Goal: Task Accomplishment & Management: Complete application form

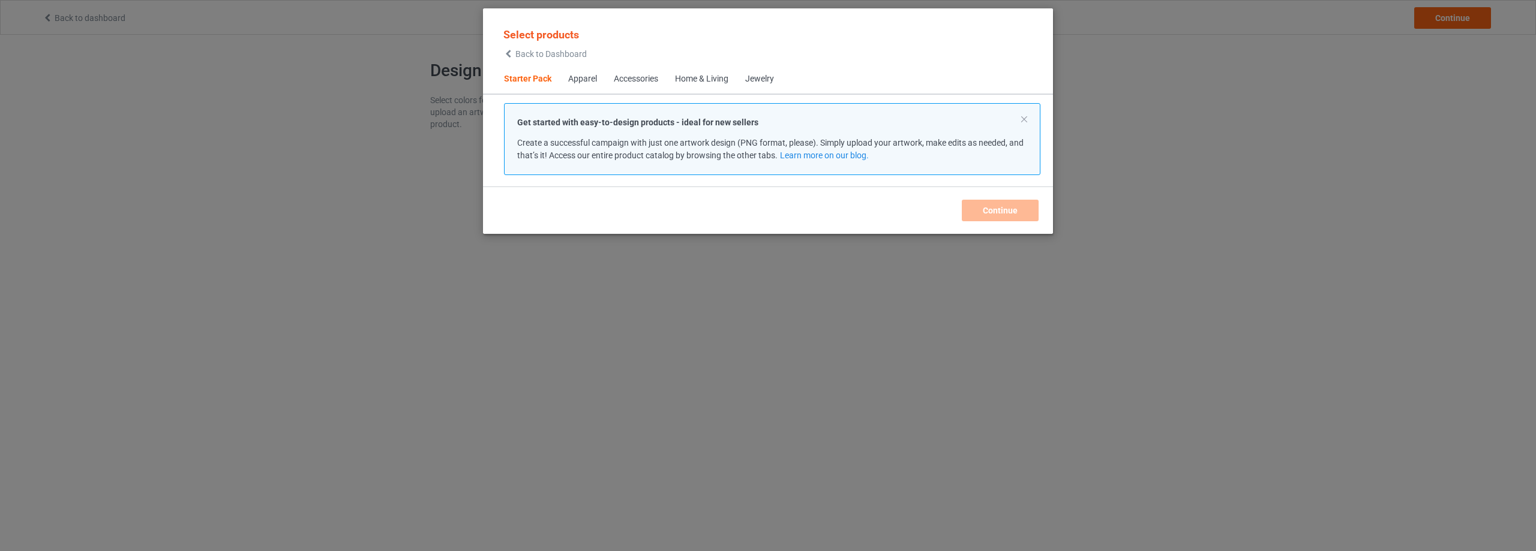
scroll to position [16, 0]
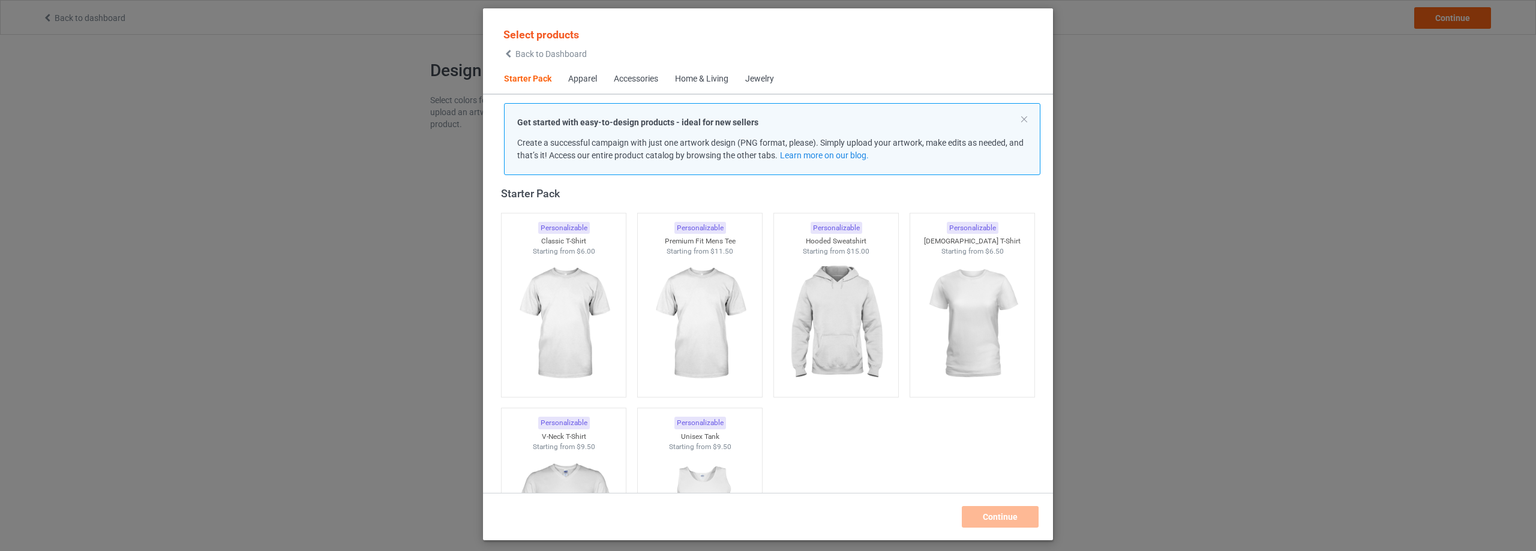
click at [584, 83] on div "Apparel" at bounding box center [582, 79] width 29 height 12
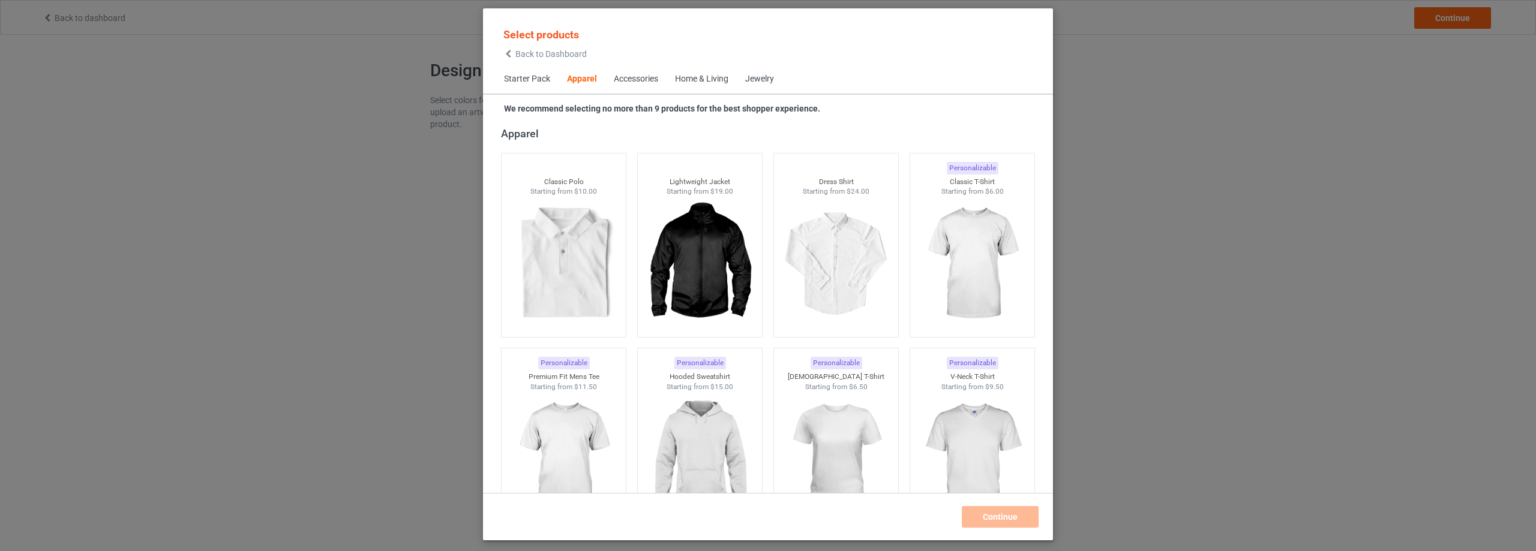
click at [631, 79] on div "Accessories" at bounding box center [636, 79] width 44 height 12
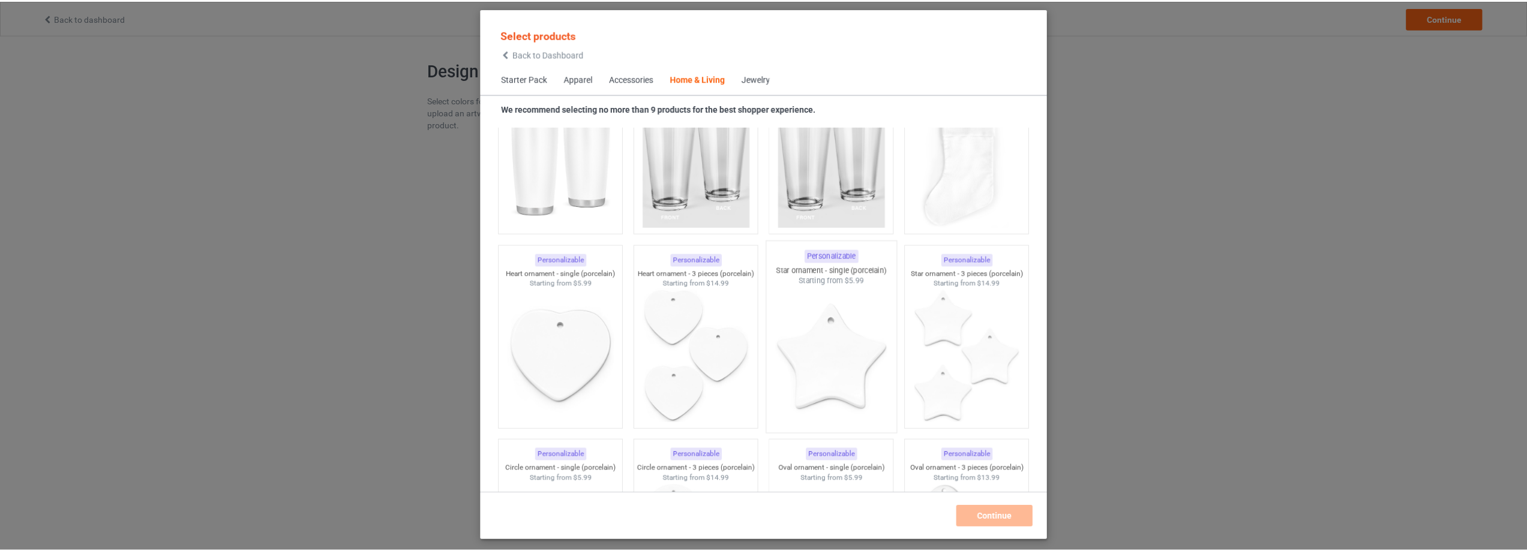
scroll to position [8876, 0]
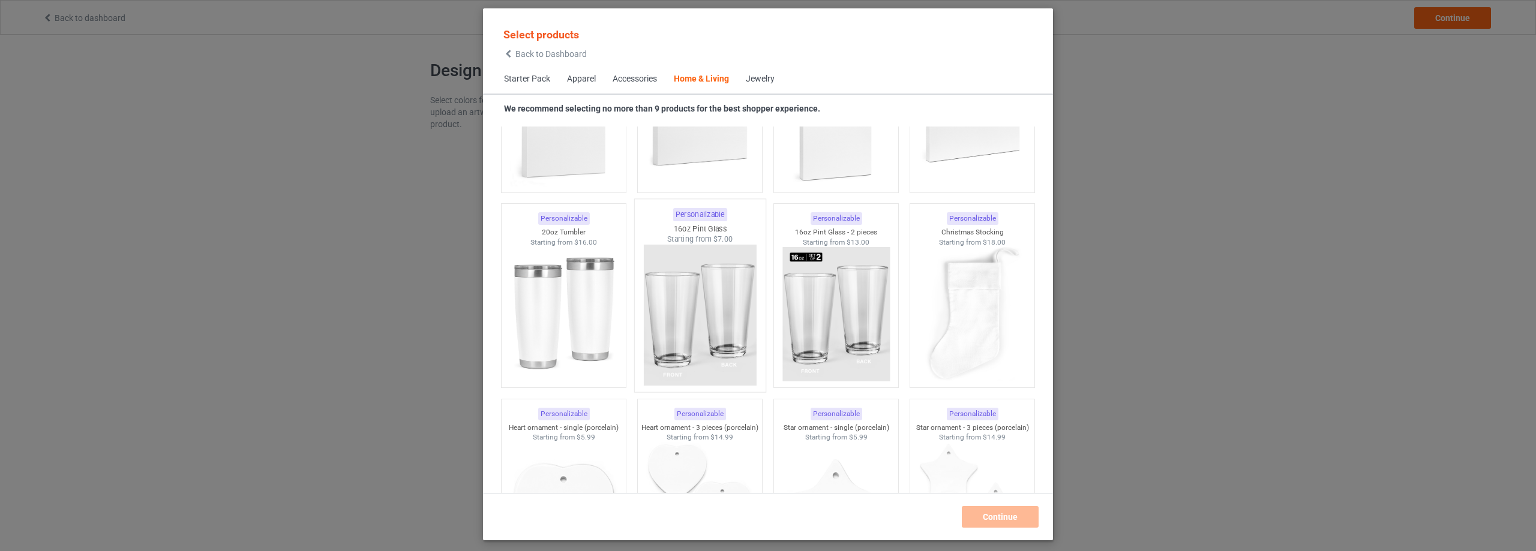
click at [721, 290] on img at bounding box center [699, 315] width 113 height 141
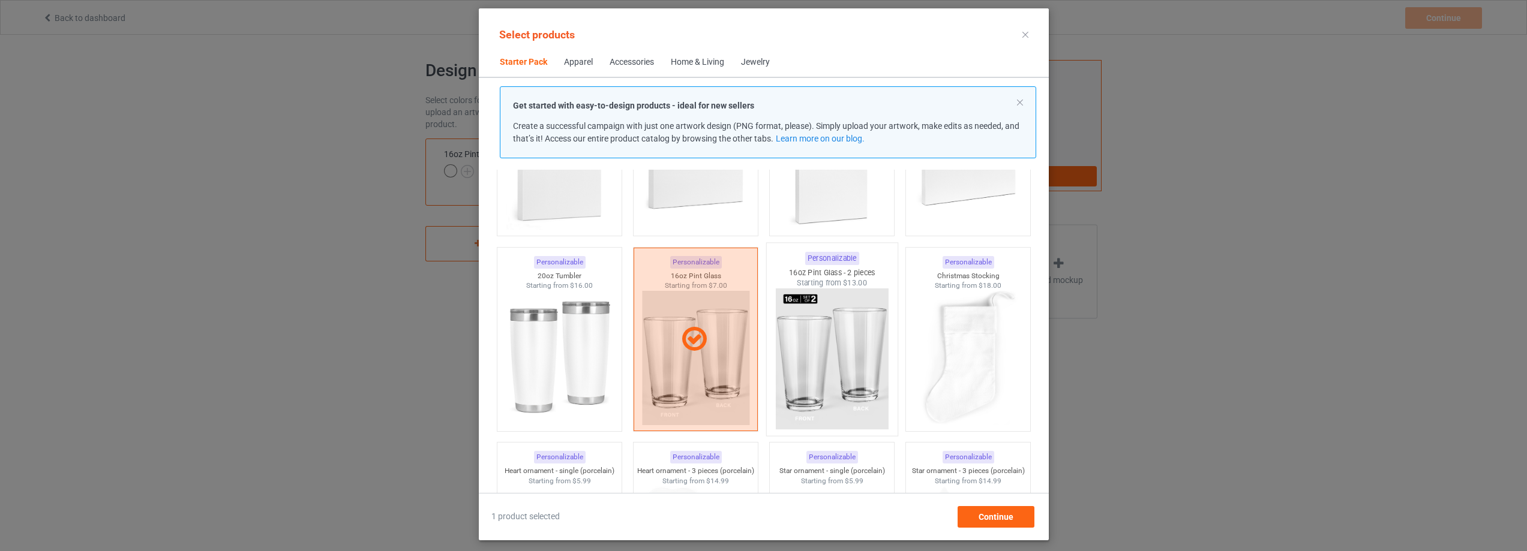
click at [811, 320] on img at bounding box center [831, 359] width 113 height 141
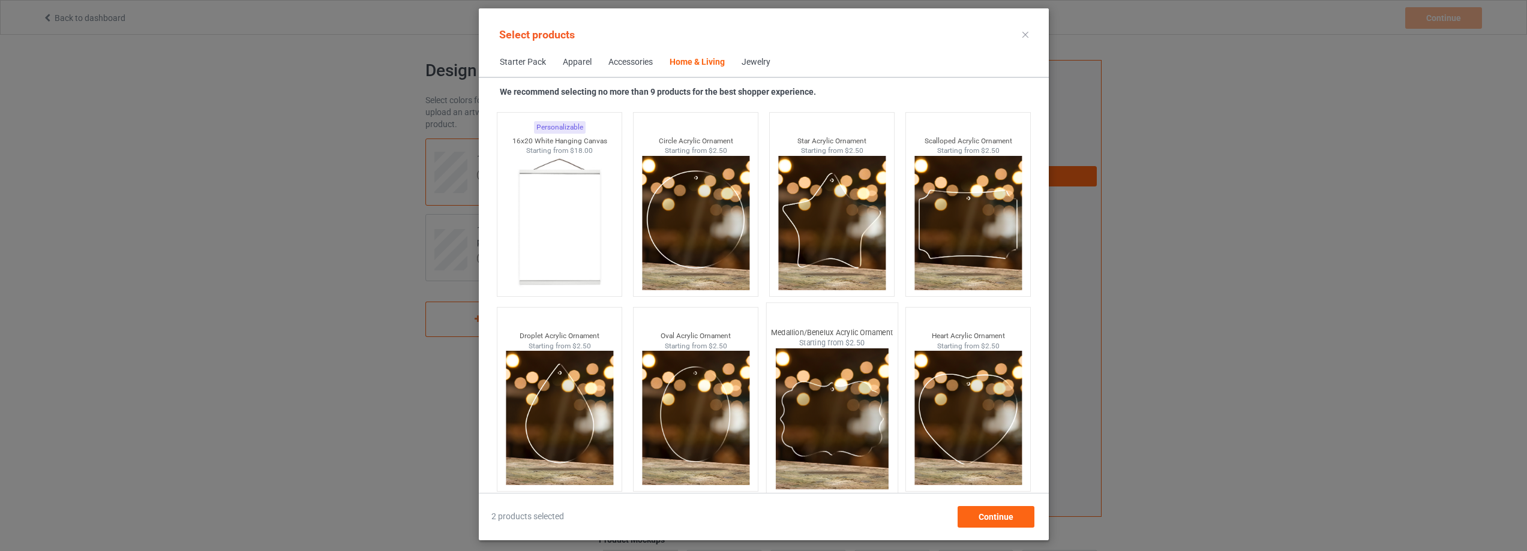
scroll to position [12666, 0]
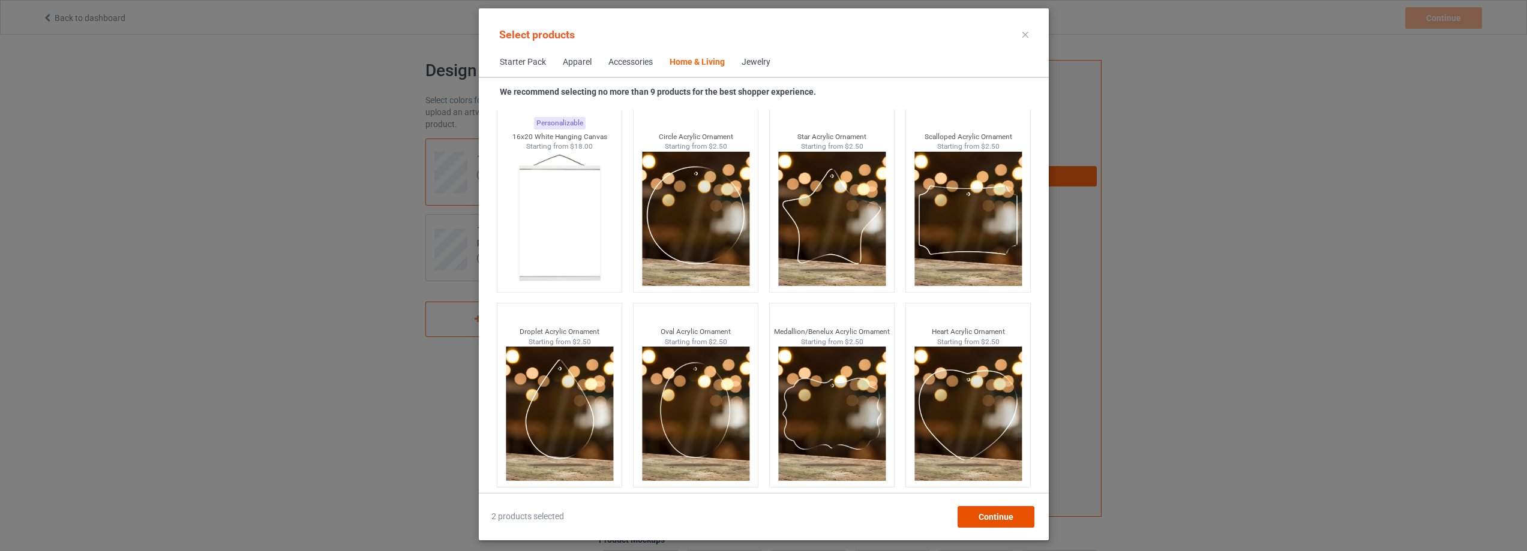
click at [1010, 516] on span "Continue" at bounding box center [995, 517] width 35 height 10
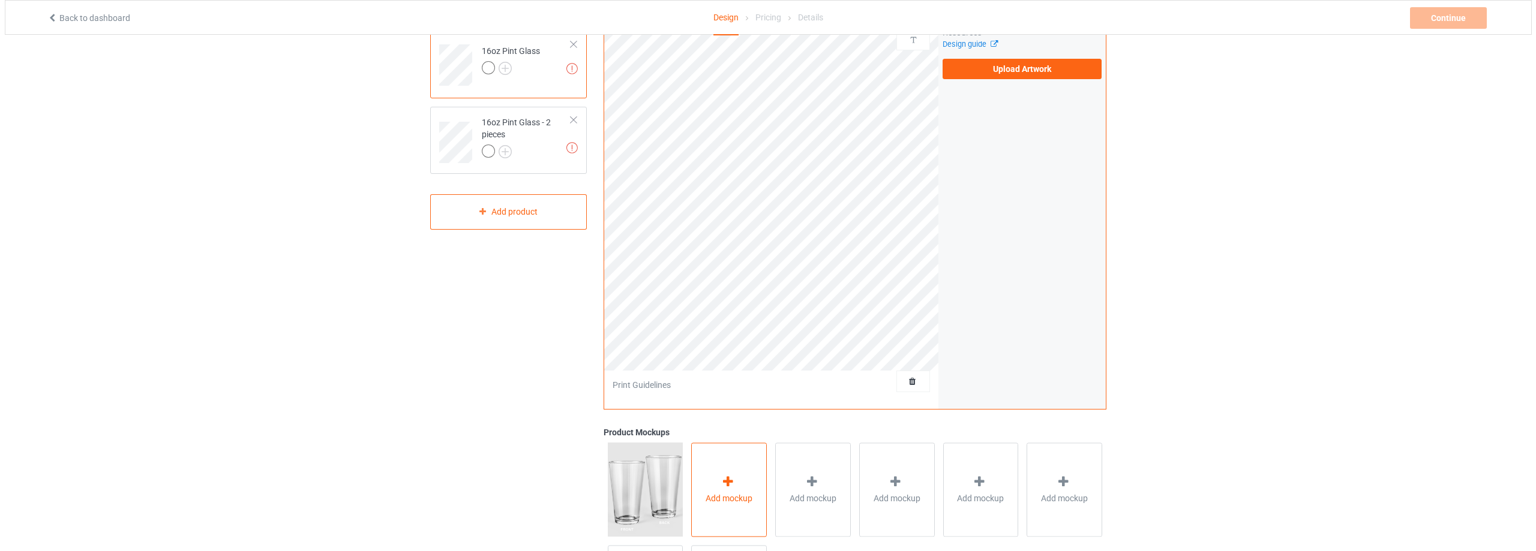
scroll to position [226, 0]
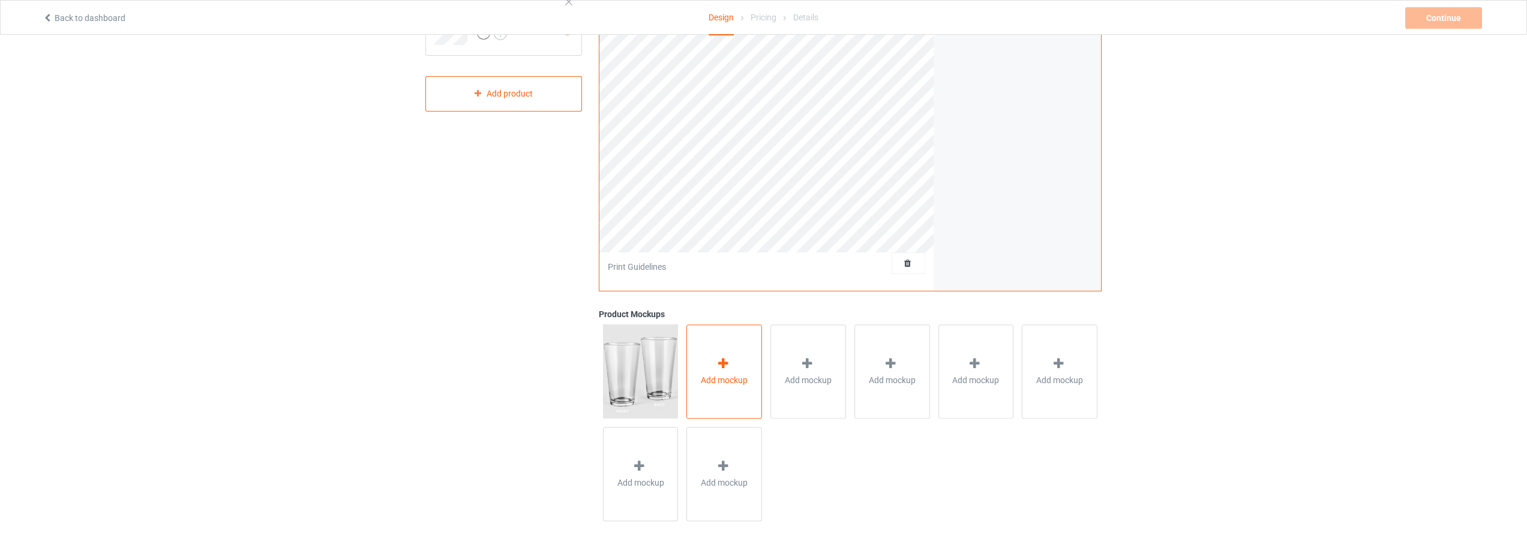
click at [745, 364] on div "Add mockup" at bounding box center [724, 372] width 76 height 94
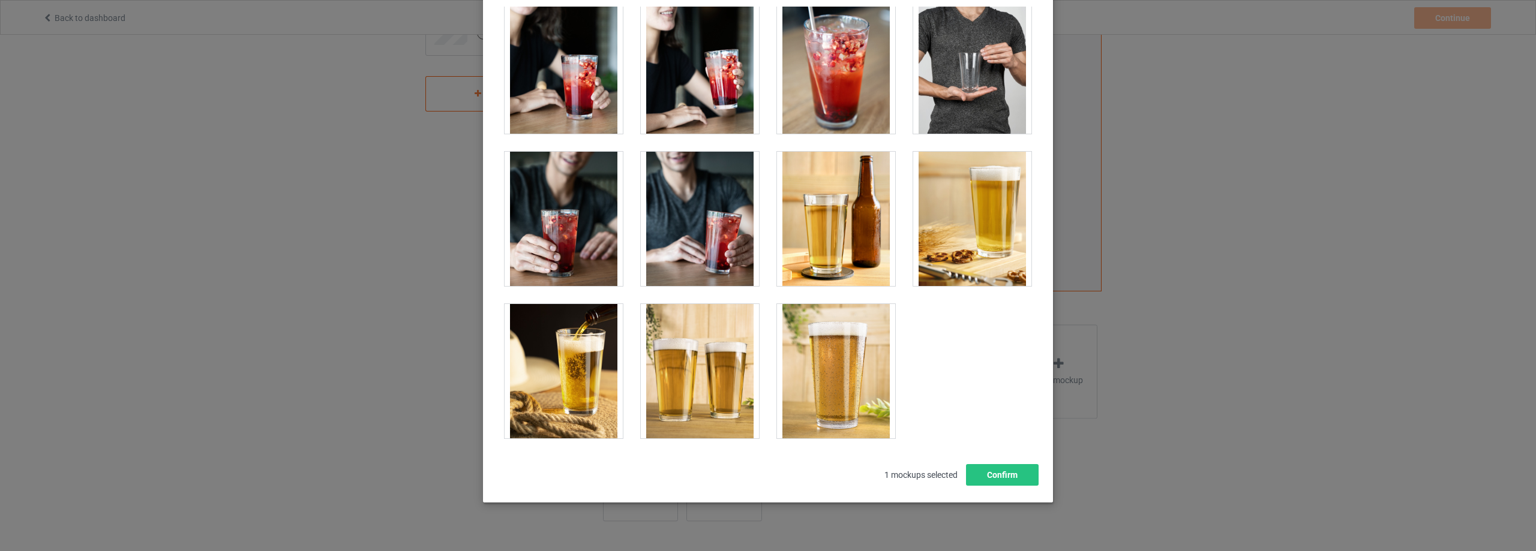
scroll to position [132, 0]
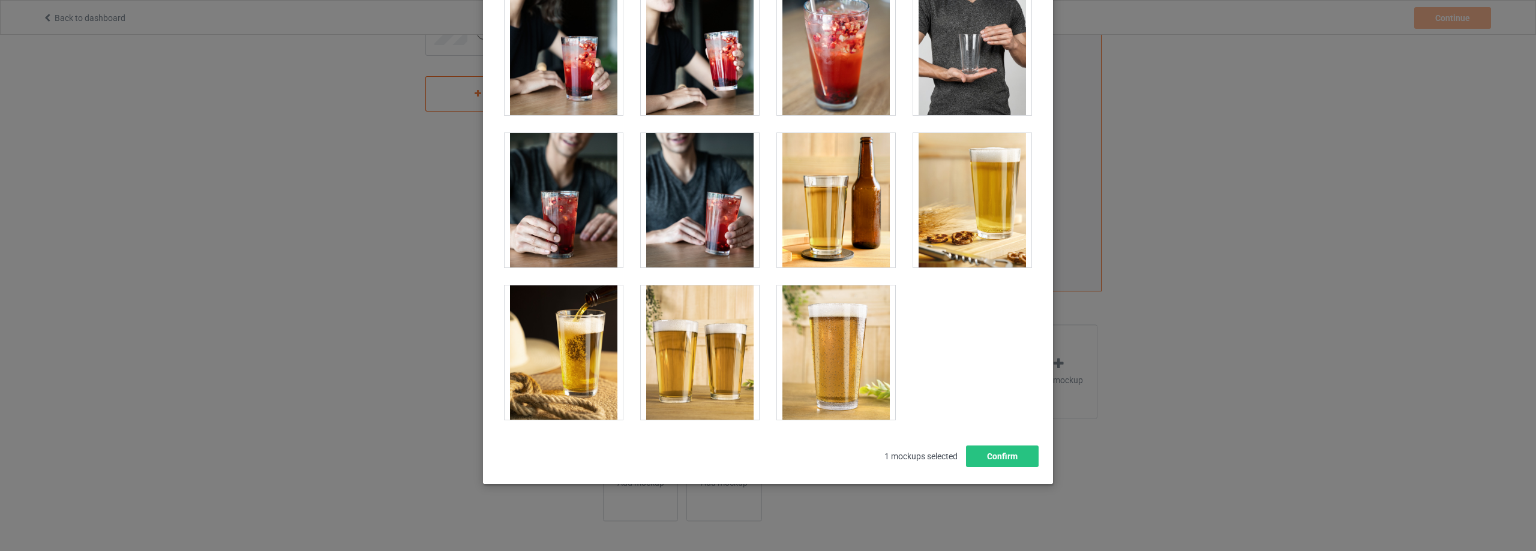
drag, startPoint x: 830, startPoint y: 244, endPoint x: 937, endPoint y: 246, distance: 106.8
click at [832, 245] on div at bounding box center [836, 200] width 118 height 134
drag, startPoint x: 971, startPoint y: 247, endPoint x: 915, endPoint y: 278, distance: 63.9
click at [971, 247] on div at bounding box center [972, 200] width 118 height 134
drag, startPoint x: 583, startPoint y: 353, endPoint x: 596, endPoint y: 353, distance: 12.6
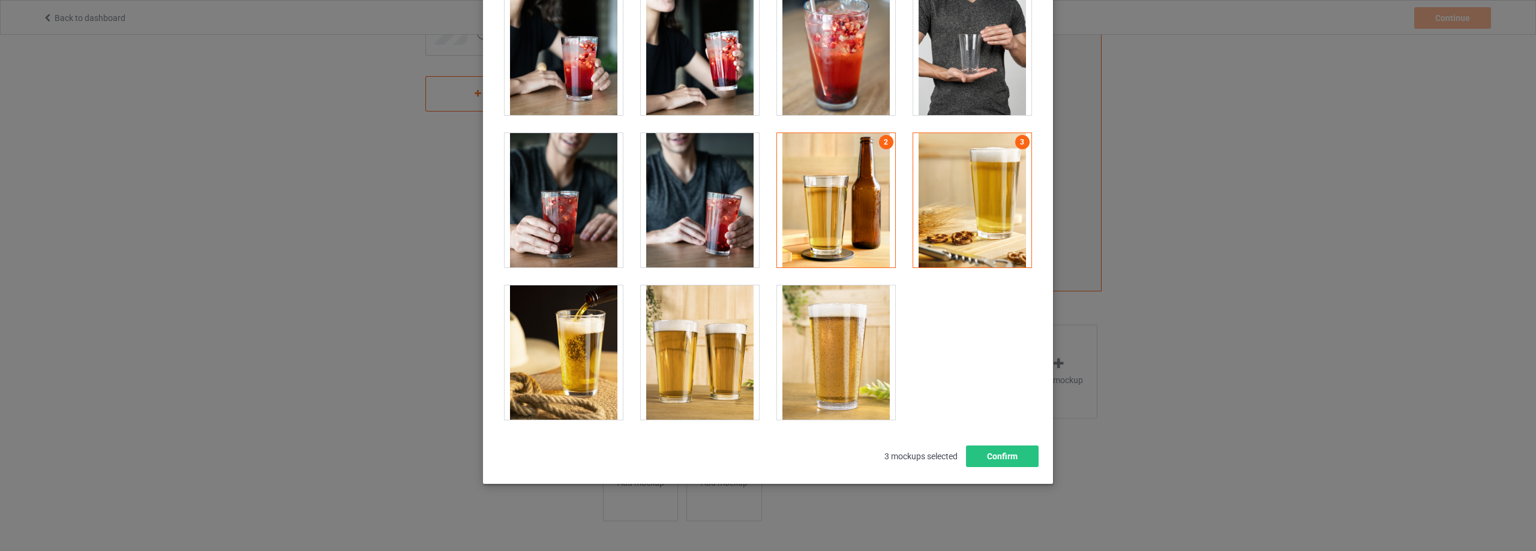
click at [587, 353] on div at bounding box center [564, 353] width 118 height 134
drag, startPoint x: 667, startPoint y: 353, endPoint x: 700, endPoint y: 354, distance: 33.0
click at [672, 353] on div at bounding box center [700, 353] width 118 height 134
click at [835, 353] on div at bounding box center [836, 353] width 118 height 134
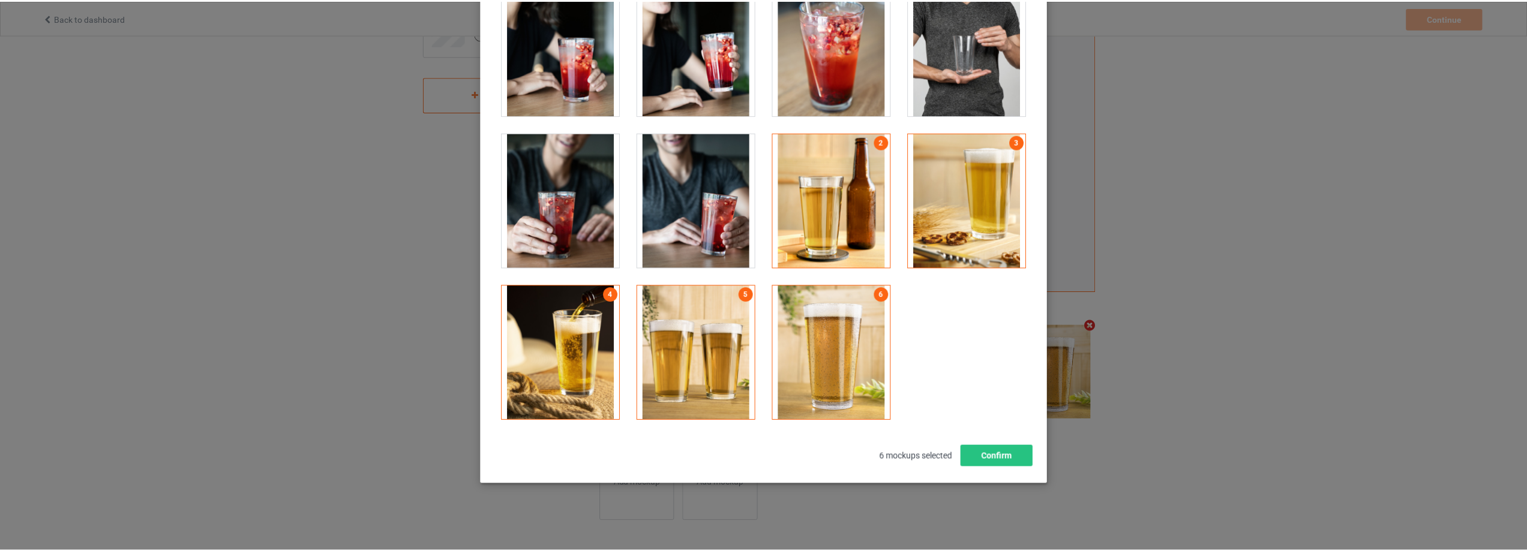
scroll to position [226, 0]
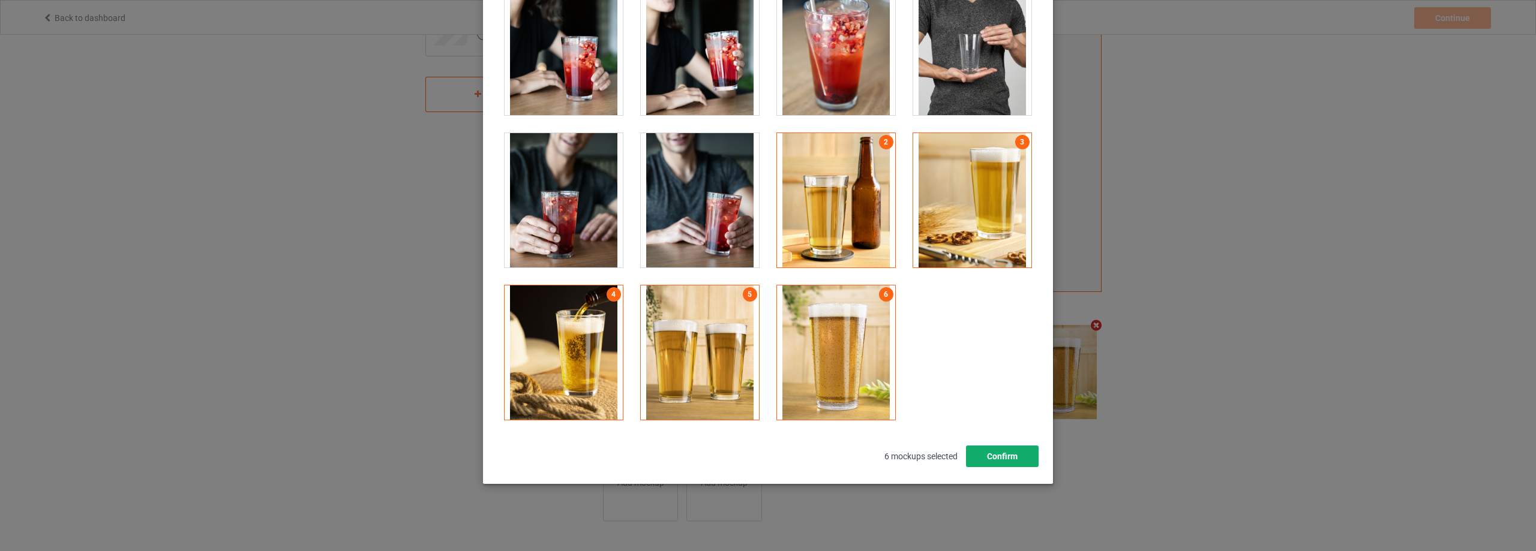
click at [1009, 460] on button "Confirm" at bounding box center [1002, 457] width 73 height 22
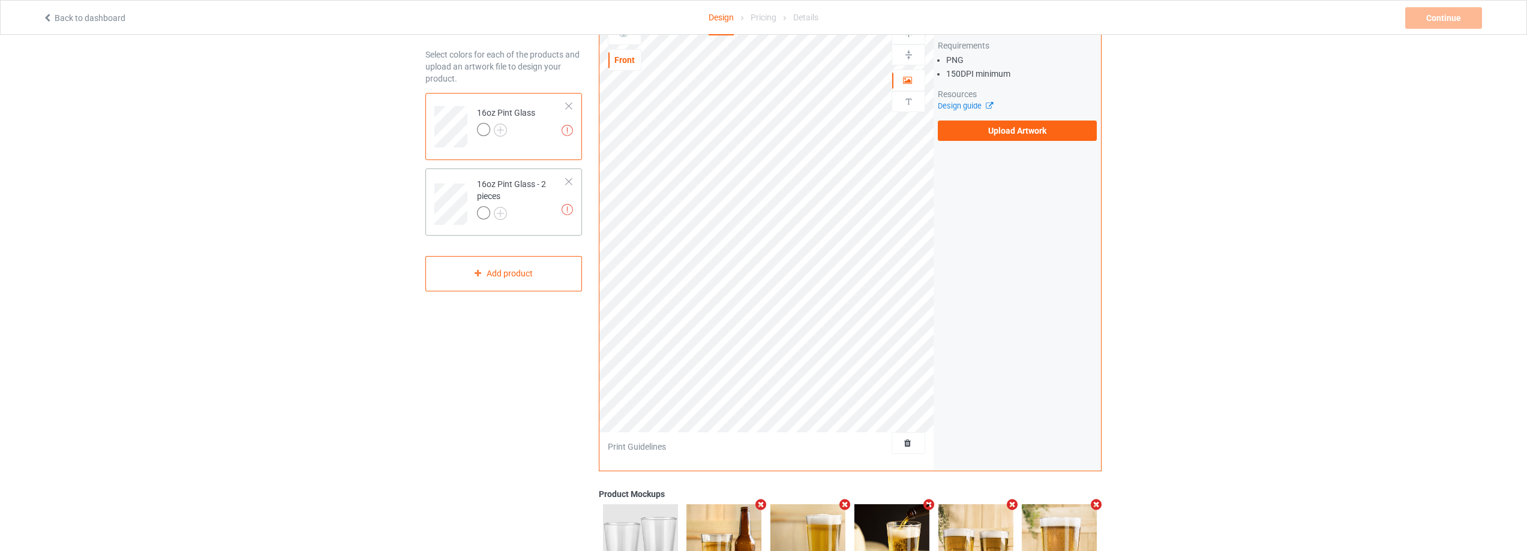
click at [536, 206] on div "16oz Pint Glass - 2 pieces" at bounding box center [521, 198] width 89 height 41
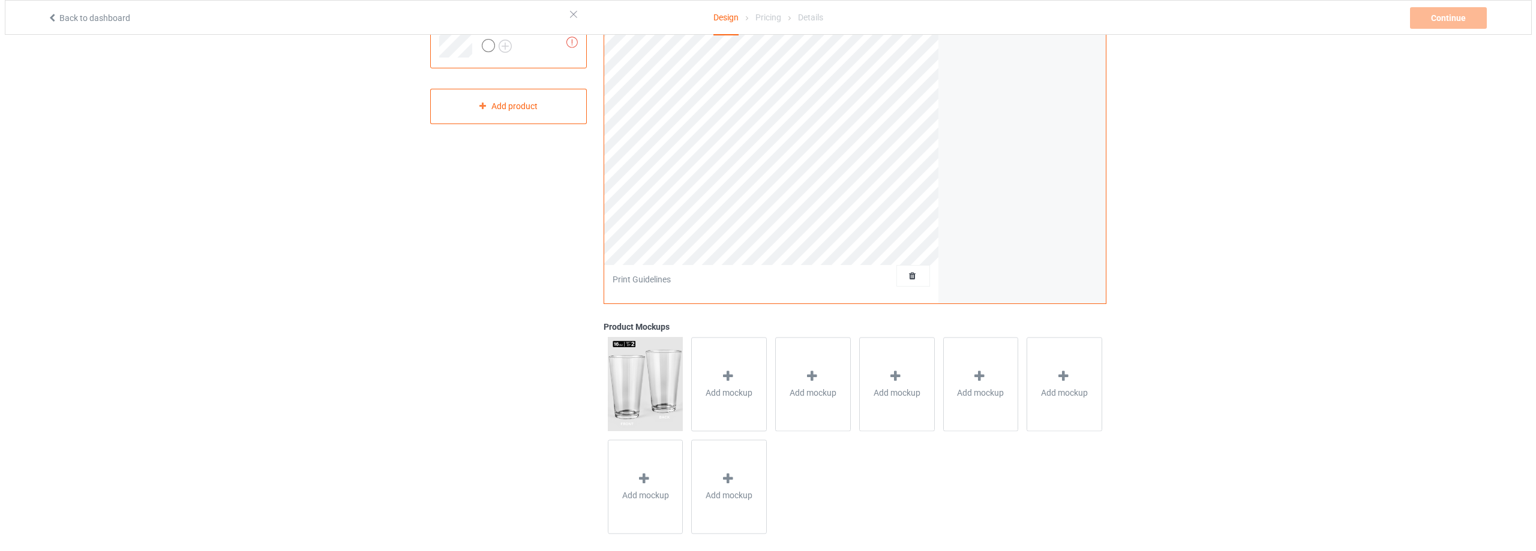
scroll to position [226, 0]
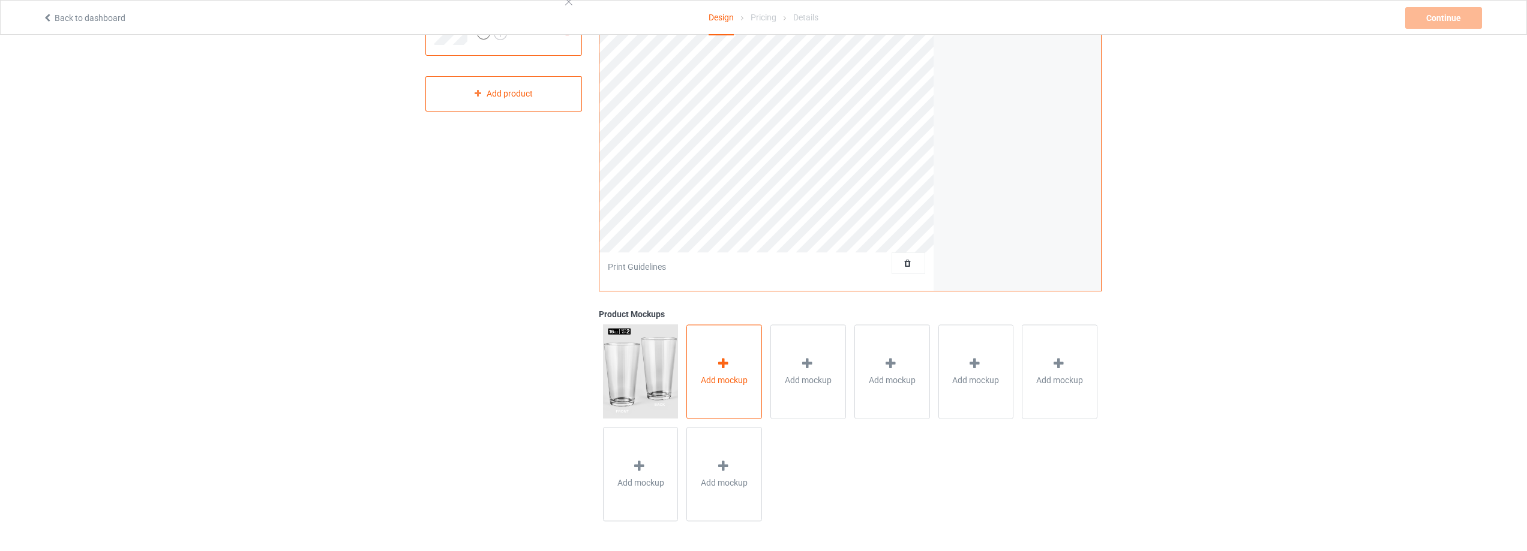
click at [727, 343] on div "Add mockup" at bounding box center [724, 372] width 76 height 94
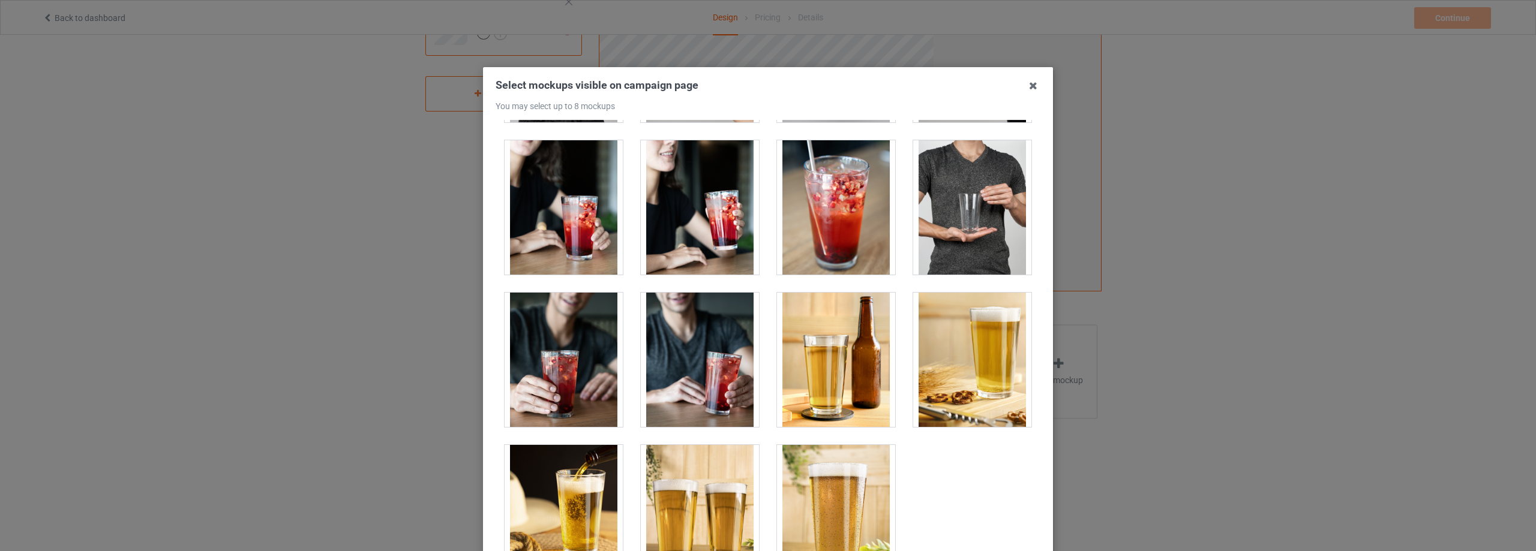
scroll to position [600, 0]
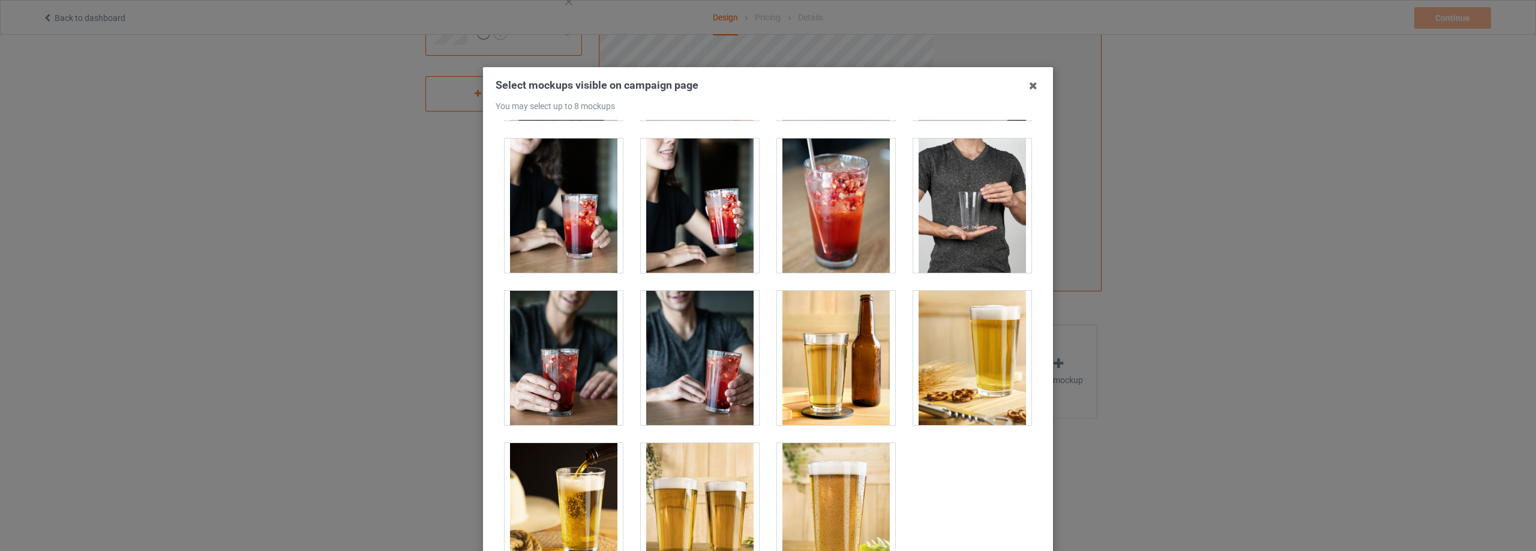
drag, startPoint x: 826, startPoint y: 344, endPoint x: 938, endPoint y: 356, distance: 113.4
click at [830, 347] on div at bounding box center [836, 358] width 118 height 134
drag, startPoint x: 938, startPoint y: 356, endPoint x: 922, endPoint y: 362, distance: 17.6
click at [939, 357] on div at bounding box center [972, 358] width 118 height 134
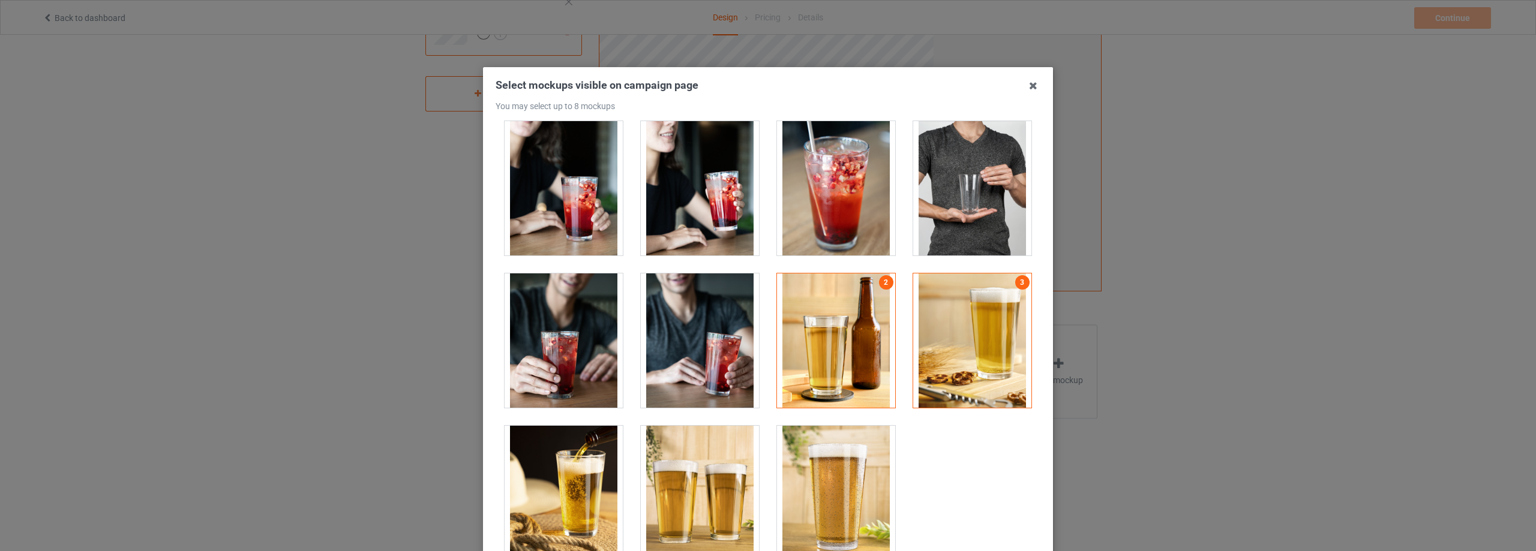
scroll to position [626, 0]
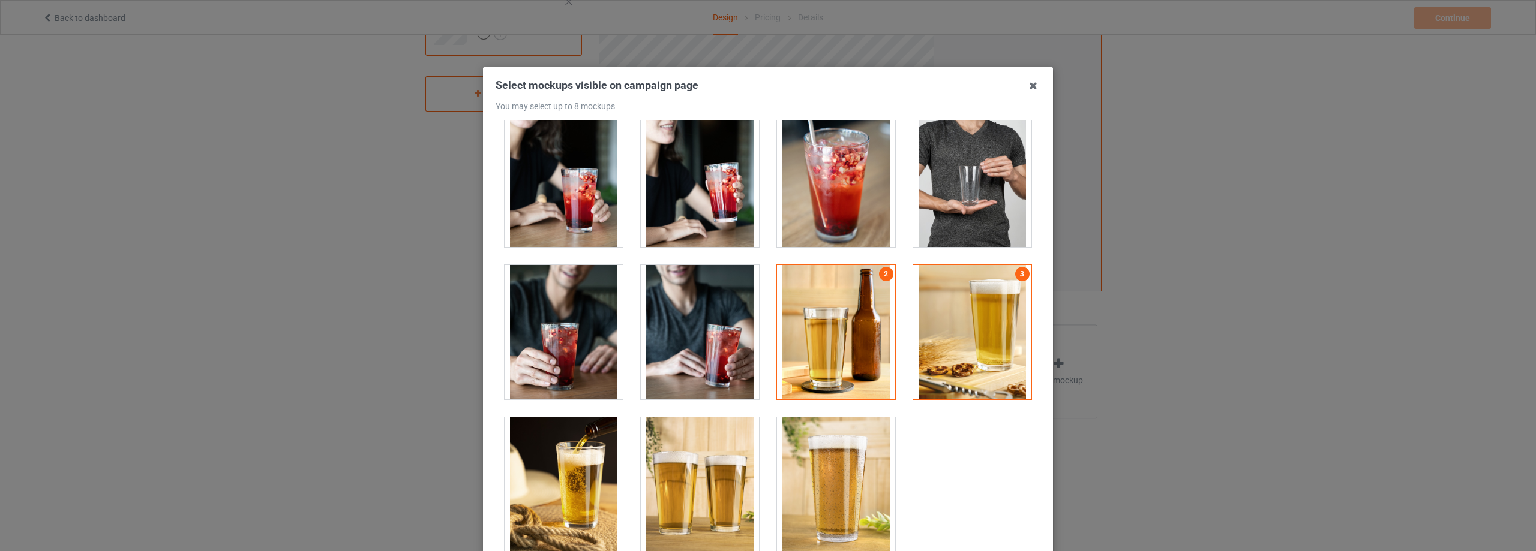
drag, startPoint x: 566, startPoint y: 459, endPoint x: 580, endPoint y: 461, distance: 14.0
click at [571, 460] on div at bounding box center [564, 485] width 118 height 134
drag, startPoint x: 677, startPoint y: 463, endPoint x: 713, endPoint y: 465, distance: 36.6
click at [682, 464] on div at bounding box center [700, 485] width 118 height 134
click at [807, 466] on div at bounding box center [836, 485] width 118 height 134
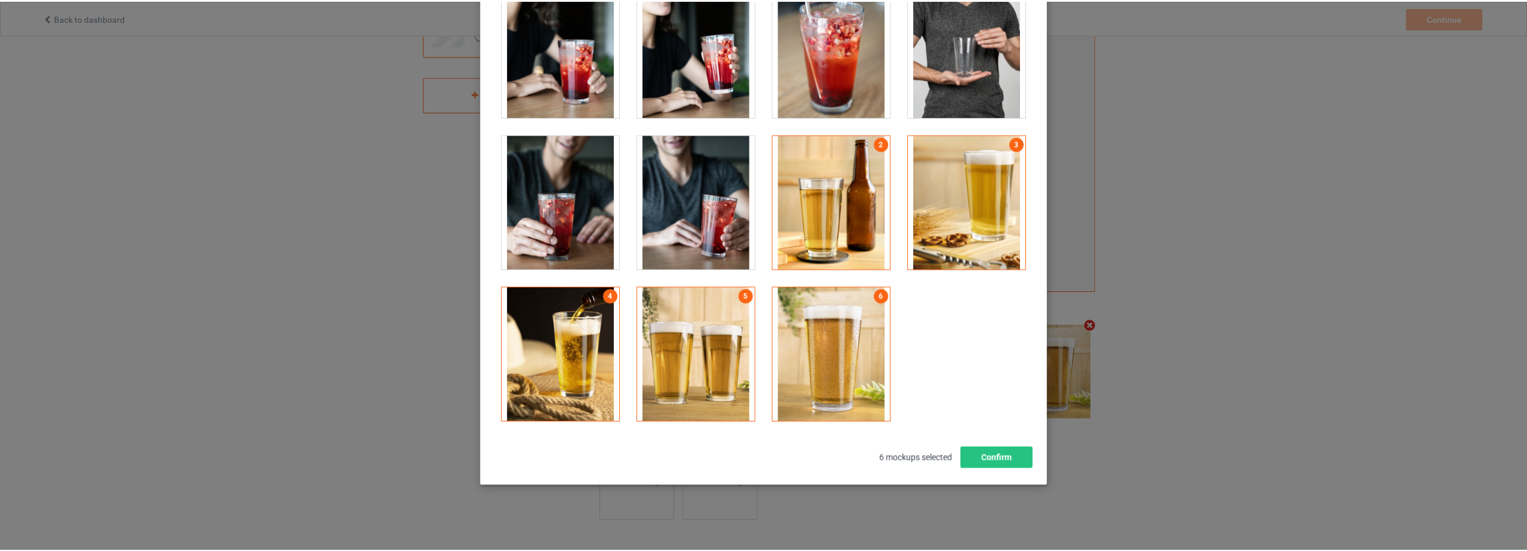
scroll to position [132, 0]
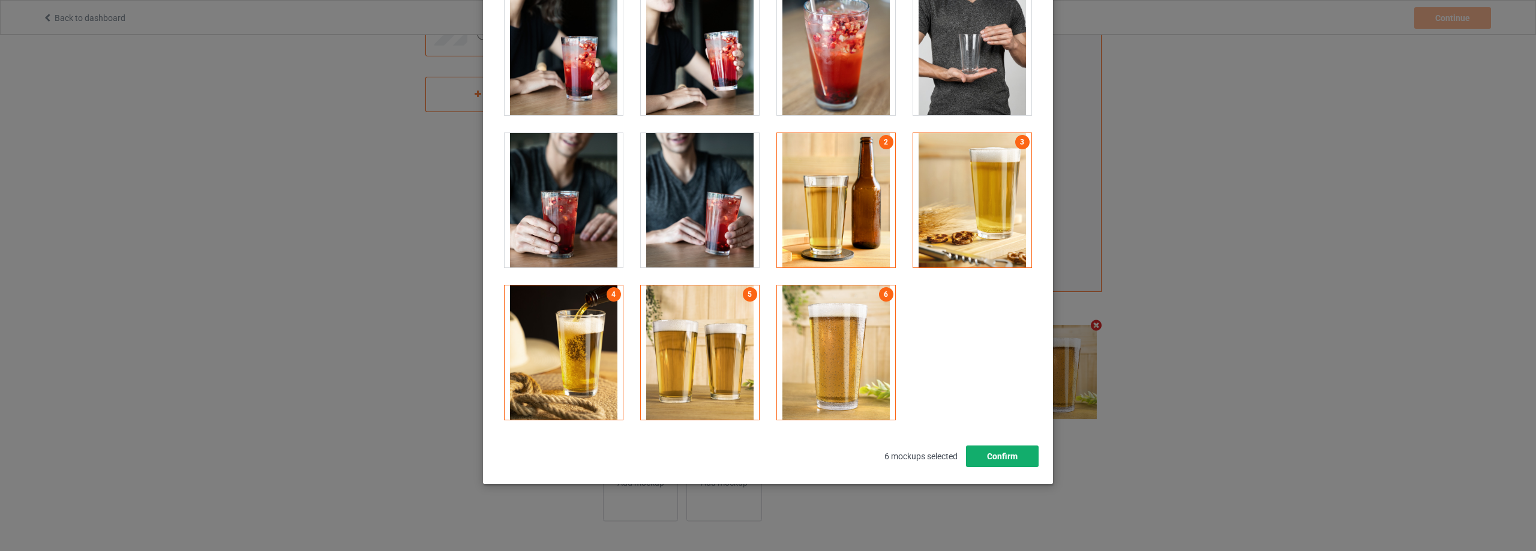
click at [996, 461] on button "Confirm" at bounding box center [1002, 457] width 73 height 22
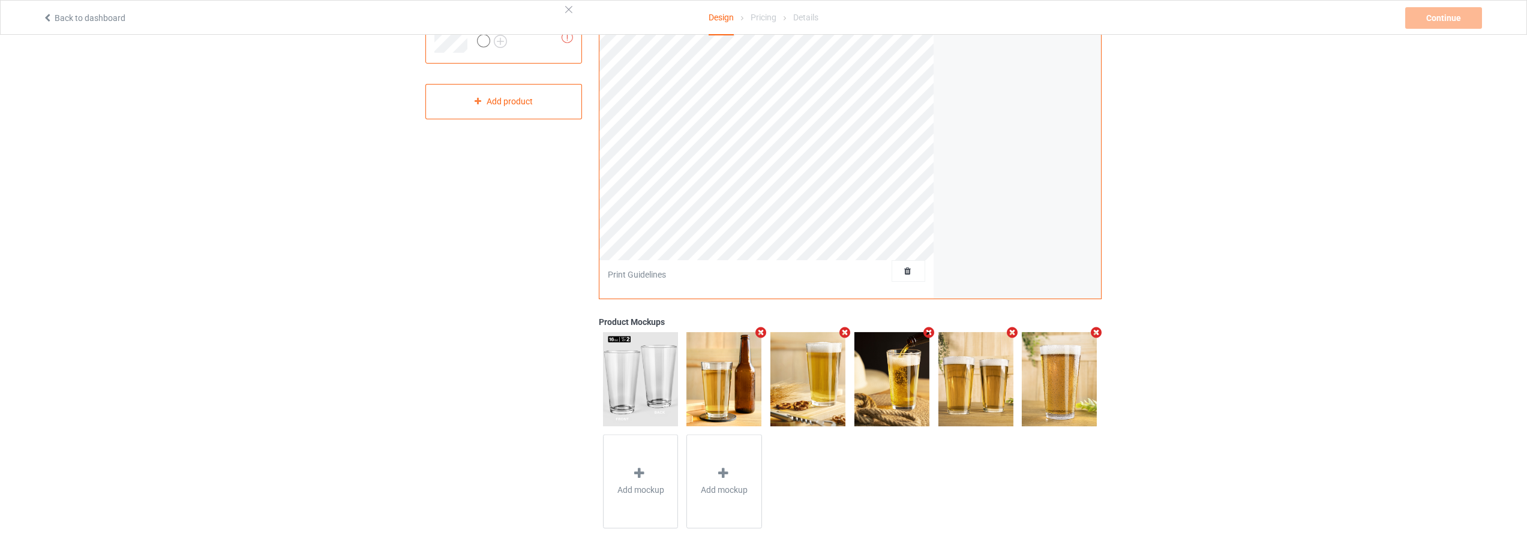
scroll to position [0, 0]
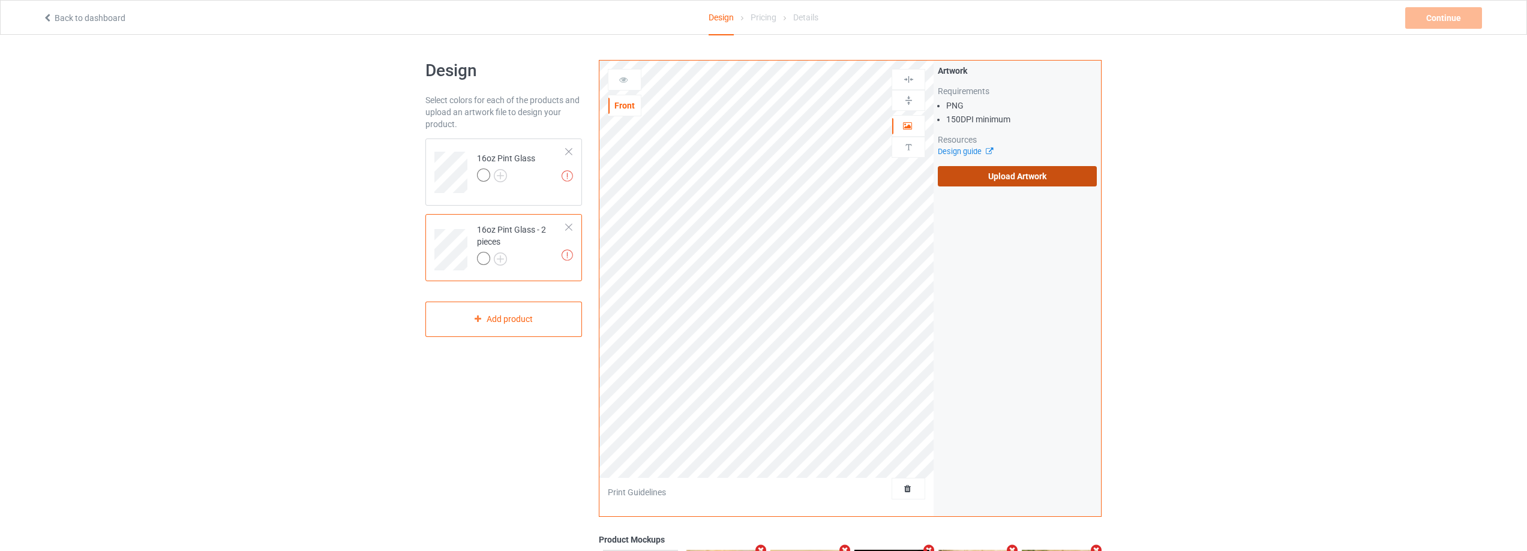
click at [979, 183] on label "Upload Artwork" at bounding box center [1017, 176] width 159 height 20
click at [0, 0] on input "Upload Artwork" at bounding box center [0, 0] width 0 height 0
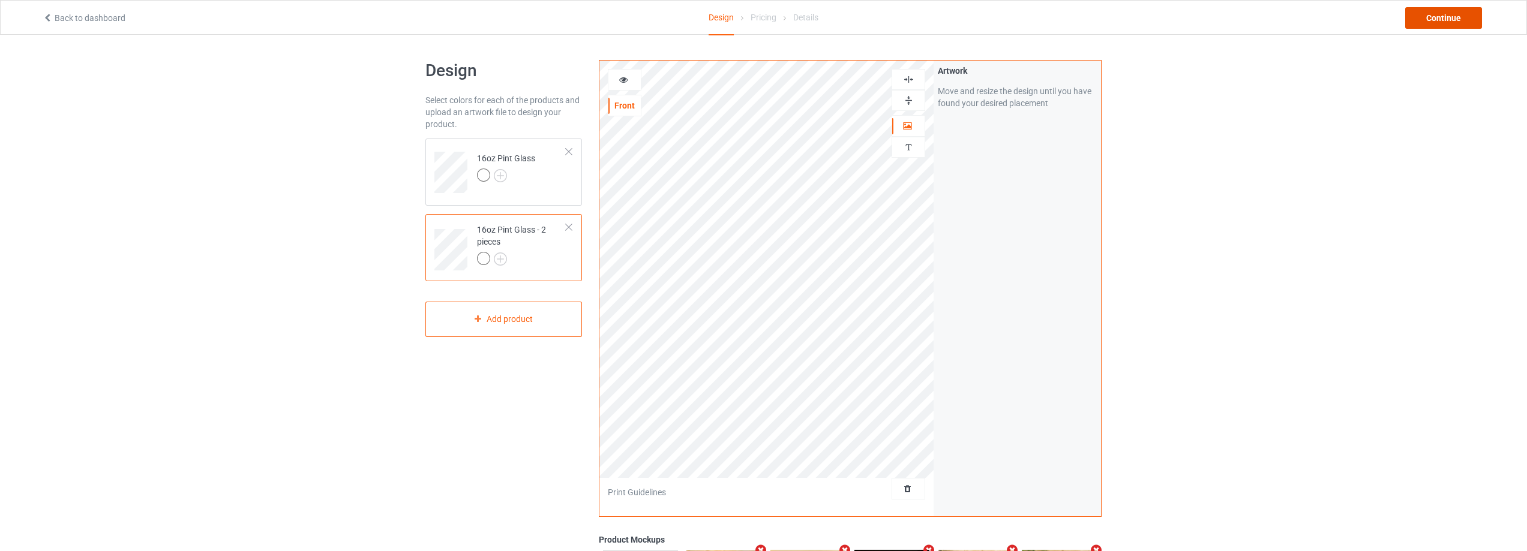
click at [1448, 17] on div "Continue" at bounding box center [1443, 18] width 77 height 22
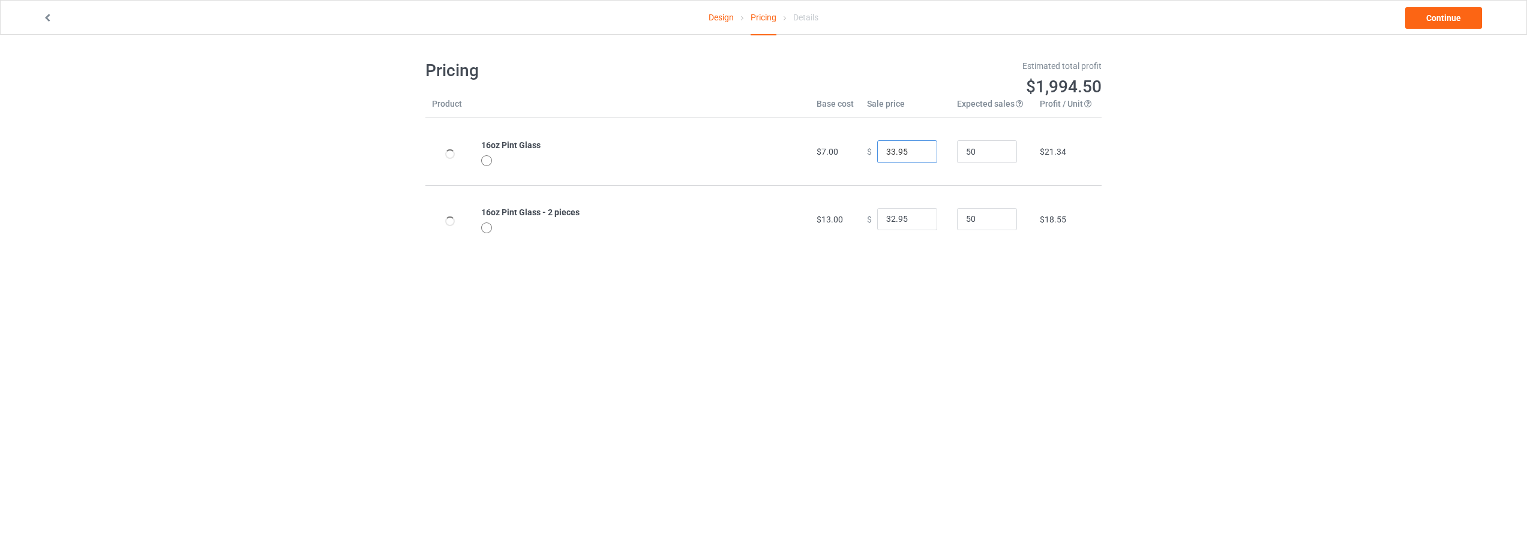
click at [916, 149] on input "33.95" at bounding box center [907, 151] width 60 height 23
click at [916, 156] on input "32.95" at bounding box center [907, 151] width 60 height 23
click at [916, 156] on input "31.95" at bounding box center [907, 151] width 60 height 23
click at [916, 156] on input "30.95" at bounding box center [907, 151] width 60 height 23
type input "29.95"
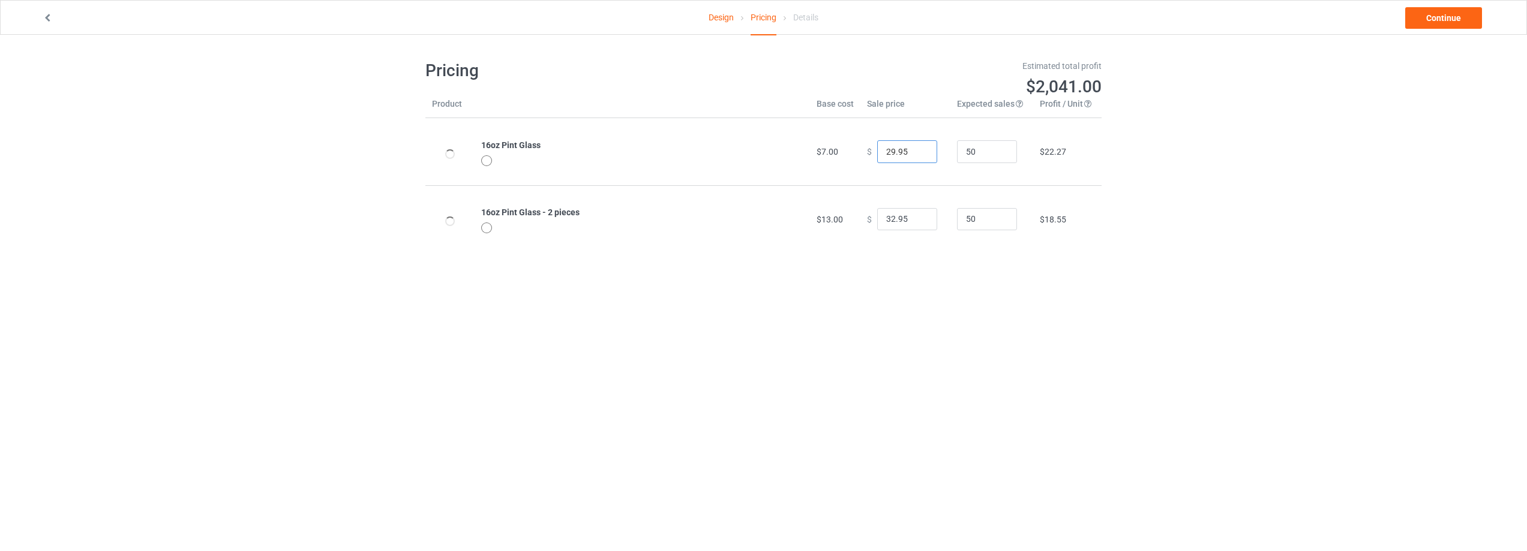
click at [916, 156] on input "29.95" at bounding box center [907, 151] width 60 height 23
click at [917, 216] on input "41.95" at bounding box center [907, 219] width 60 height 23
click at [915, 223] on input "40.95" at bounding box center [907, 219] width 60 height 23
click at [915, 223] on input "39.95" at bounding box center [907, 219] width 60 height 23
click at [917, 222] on input "38.95" at bounding box center [907, 219] width 60 height 23
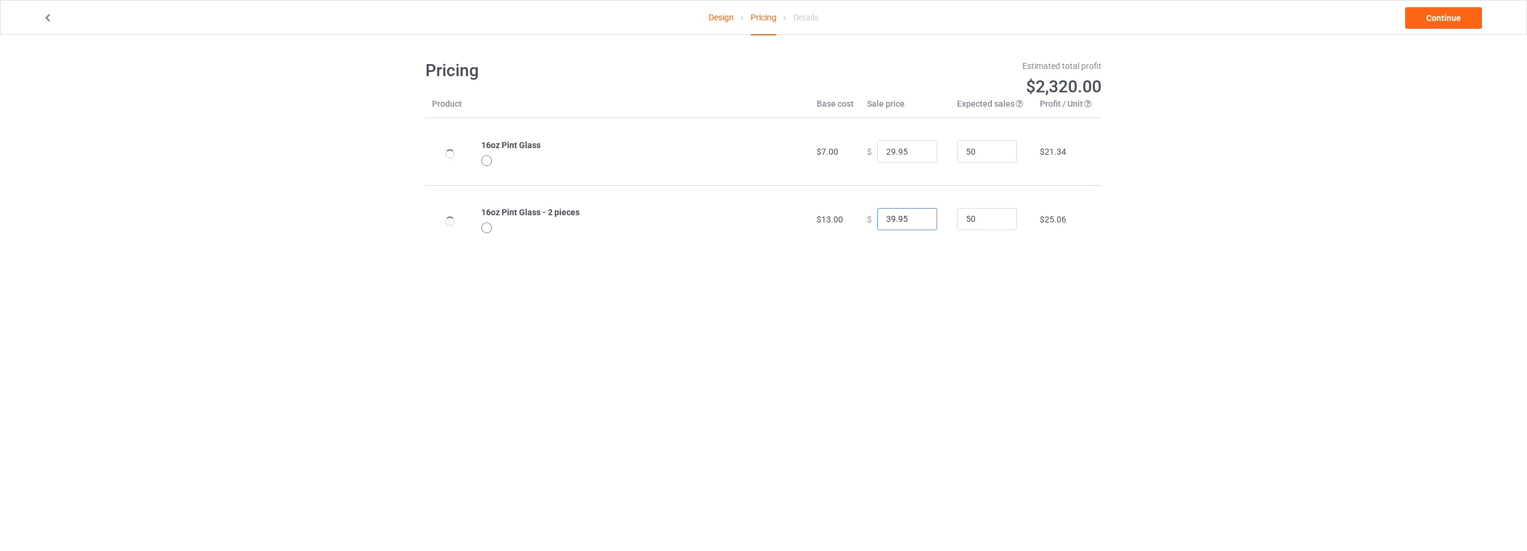
click at [918, 217] on input "39.95" at bounding box center [907, 219] width 60 height 23
click at [928, 293] on body "Design Pricing Details Continue Pricing Estimated total profit $2,320.00 Produc…" at bounding box center [763, 310] width 1527 height 551
click at [916, 218] on input "45.95" at bounding box center [907, 219] width 60 height 23
click at [916, 218] on input "46.95" at bounding box center [907, 219] width 60 height 23
click at [916, 218] on input "47.95" at bounding box center [907, 219] width 60 height 23
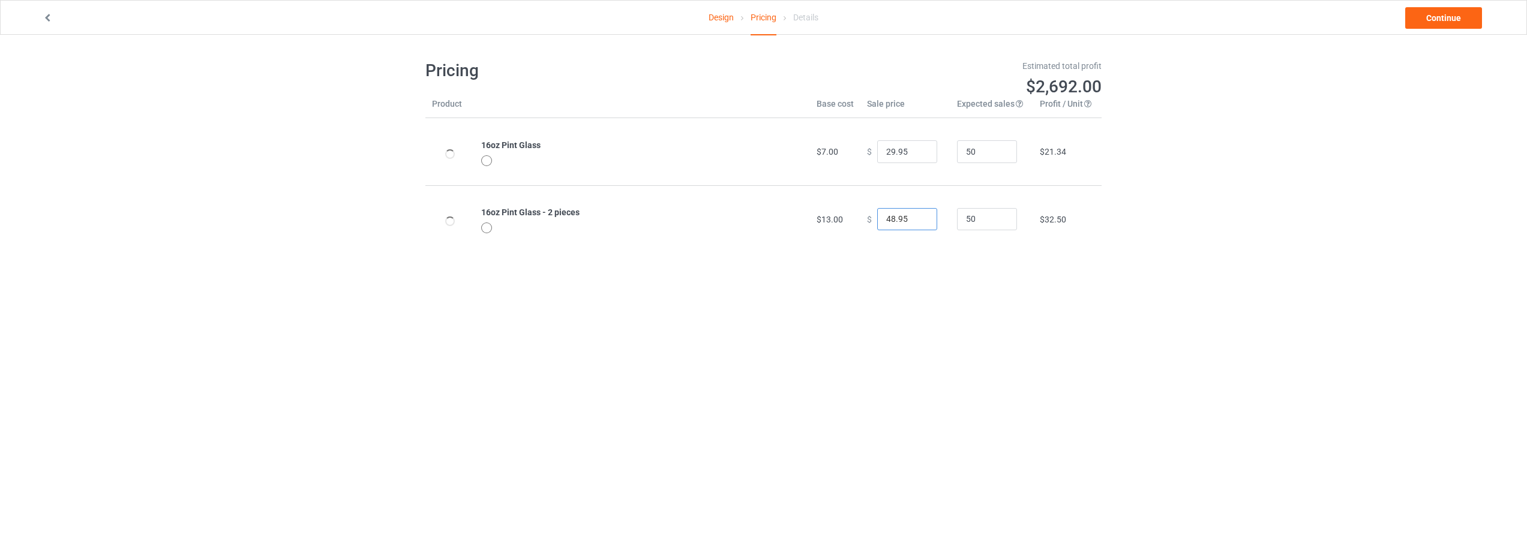
click at [916, 218] on input "48.95" at bounding box center [907, 219] width 60 height 23
type input "49.95"
click at [916, 218] on input "49.95" at bounding box center [907, 219] width 60 height 23
click at [917, 150] on input "34.95" at bounding box center [907, 151] width 60 height 23
click at [917, 155] on input "33.95" at bounding box center [907, 151] width 60 height 23
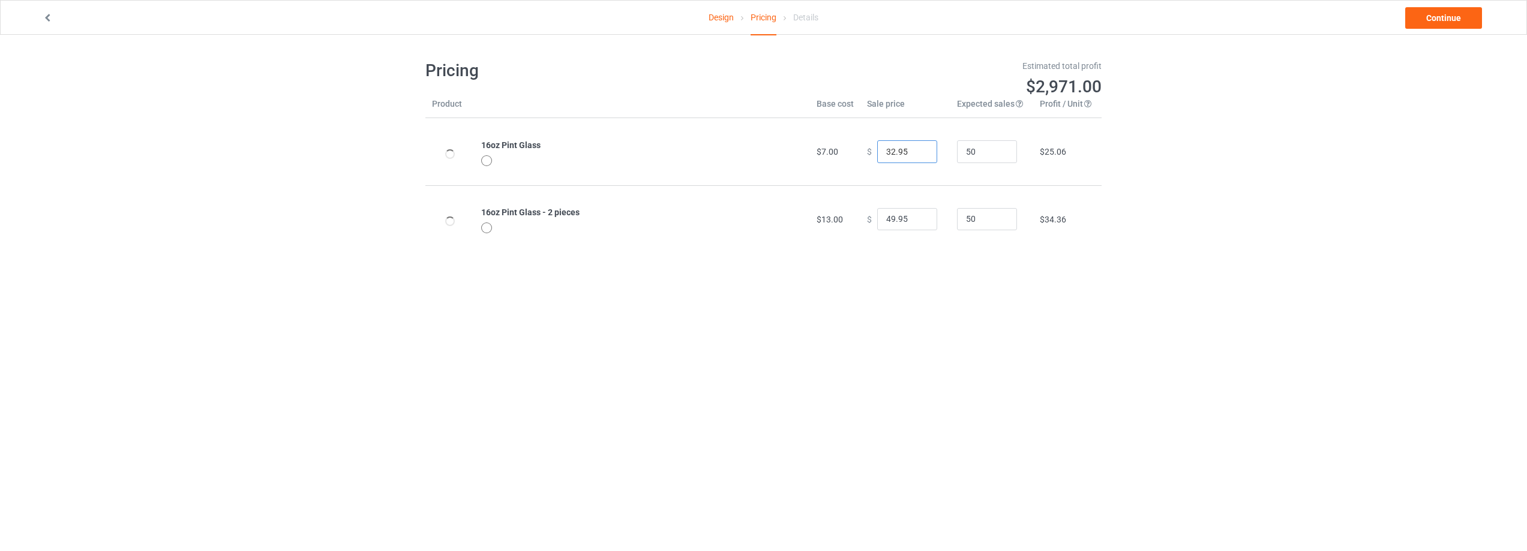
click at [917, 155] on input "32.95" at bounding box center [907, 151] width 60 height 23
click at [917, 155] on input "31.95" at bounding box center [907, 151] width 60 height 23
click at [917, 155] on input "30.95" at bounding box center [907, 151] width 60 height 23
type input "29.95"
click at [917, 155] on input "29.95" at bounding box center [907, 151] width 60 height 23
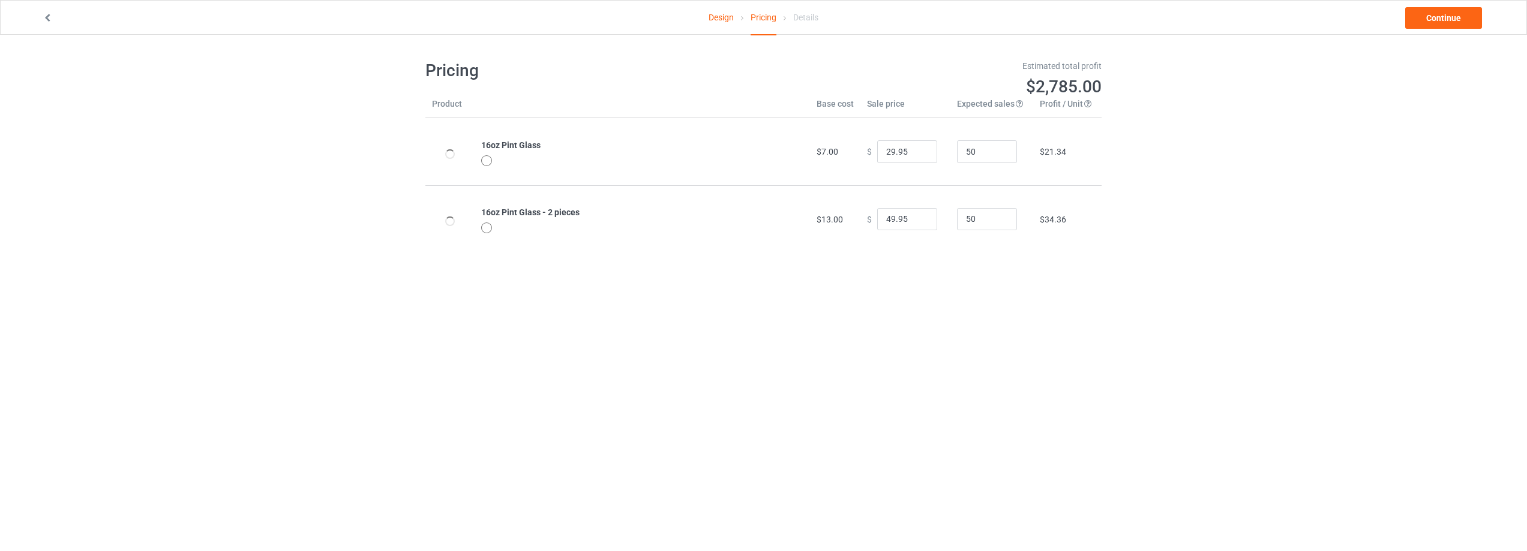
click at [974, 311] on body "Design Pricing Details Continue Pricing Estimated total profit $2,785.00 Produc…" at bounding box center [763, 310] width 1527 height 551
click at [1424, 19] on link "Continue" at bounding box center [1443, 18] width 77 height 22
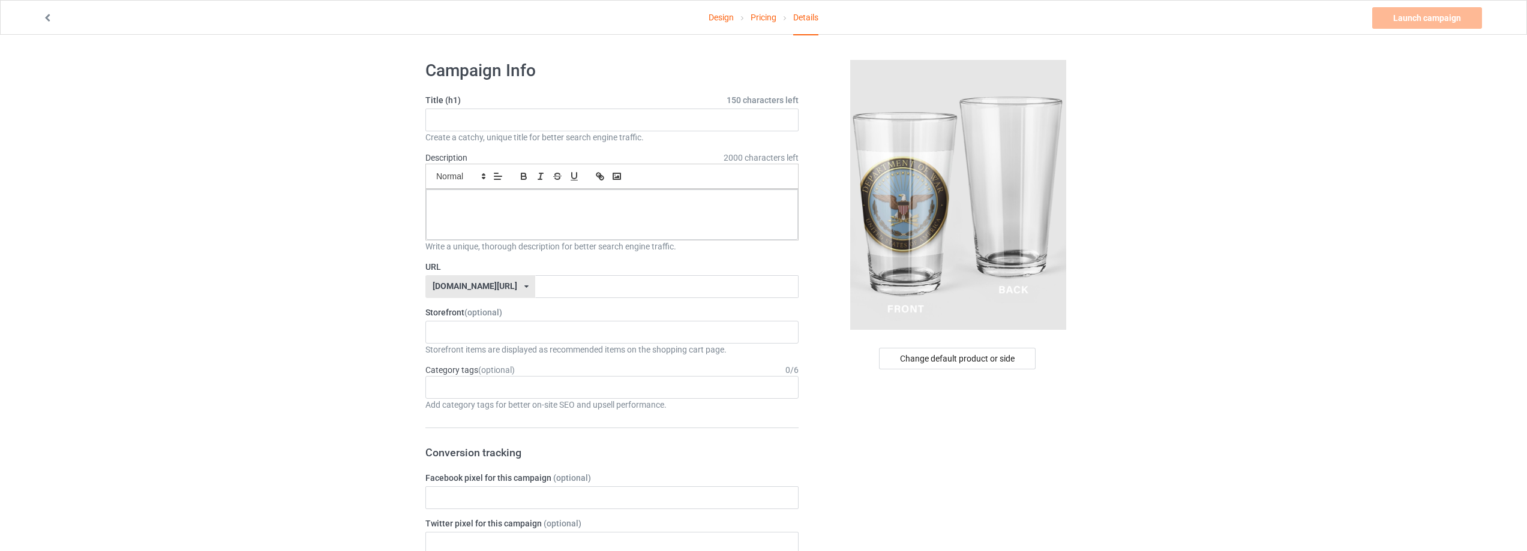
click at [505, 282] on div "redwhiteblueclothing.com/" at bounding box center [475, 286] width 85 height 8
click at [479, 359] on div "warrior40k.com/" at bounding box center [480, 353] width 109 height 22
click at [929, 361] on div "Change default product or side" at bounding box center [957, 359] width 157 height 22
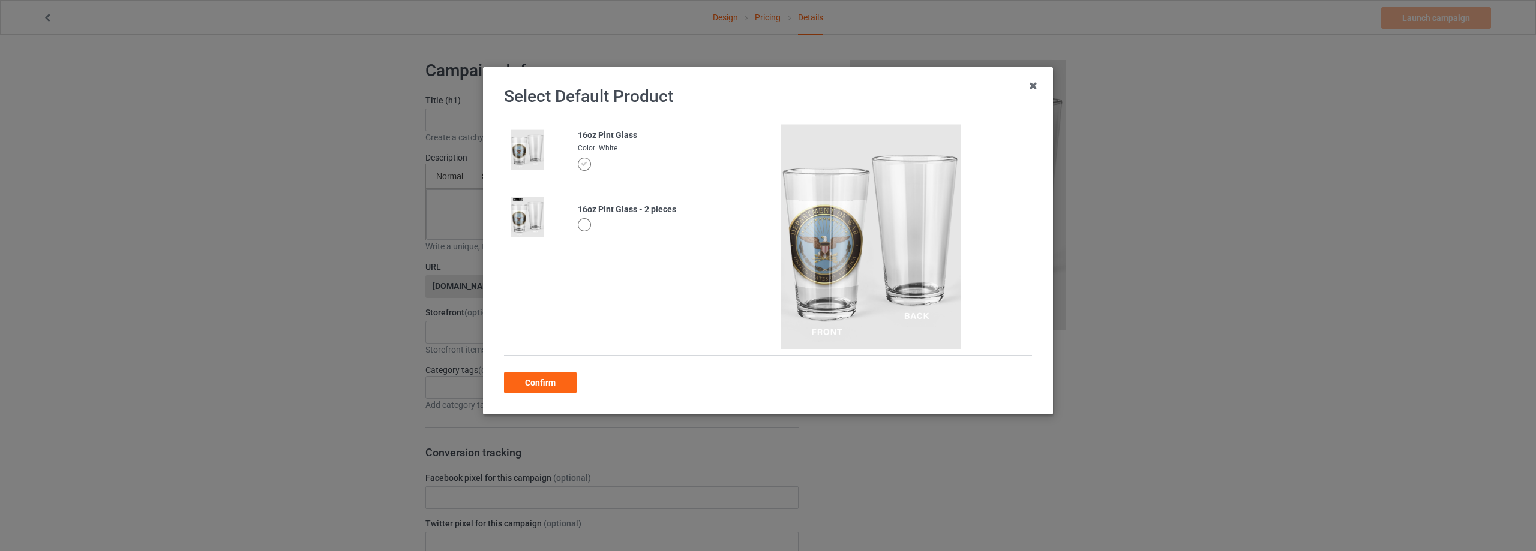
click at [586, 221] on div at bounding box center [584, 224] width 13 height 13
click at [584, 152] on div at bounding box center [584, 157] width 13 height 13
click at [583, 224] on div at bounding box center [584, 224] width 13 height 13
click at [581, 160] on div at bounding box center [584, 157] width 13 height 13
click at [582, 220] on div at bounding box center [584, 224] width 13 height 13
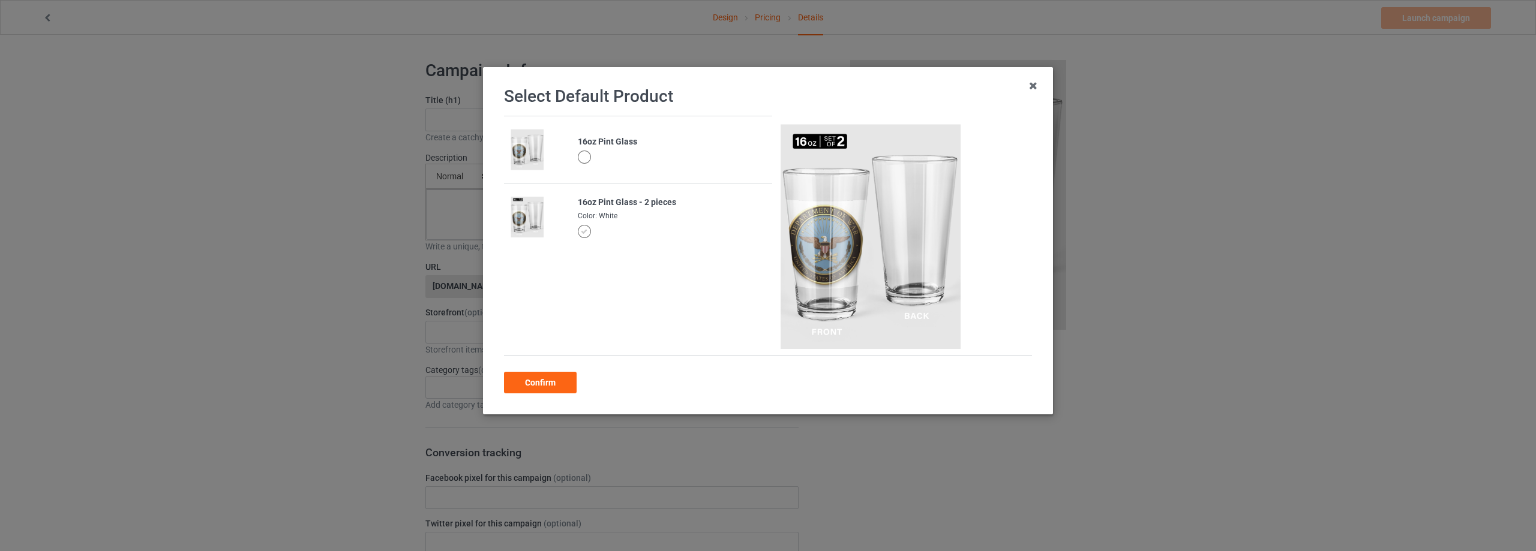
click at [581, 159] on div at bounding box center [584, 157] width 13 height 13
click at [583, 223] on div at bounding box center [584, 224] width 13 height 13
click at [536, 375] on div "Confirm" at bounding box center [540, 383] width 73 height 22
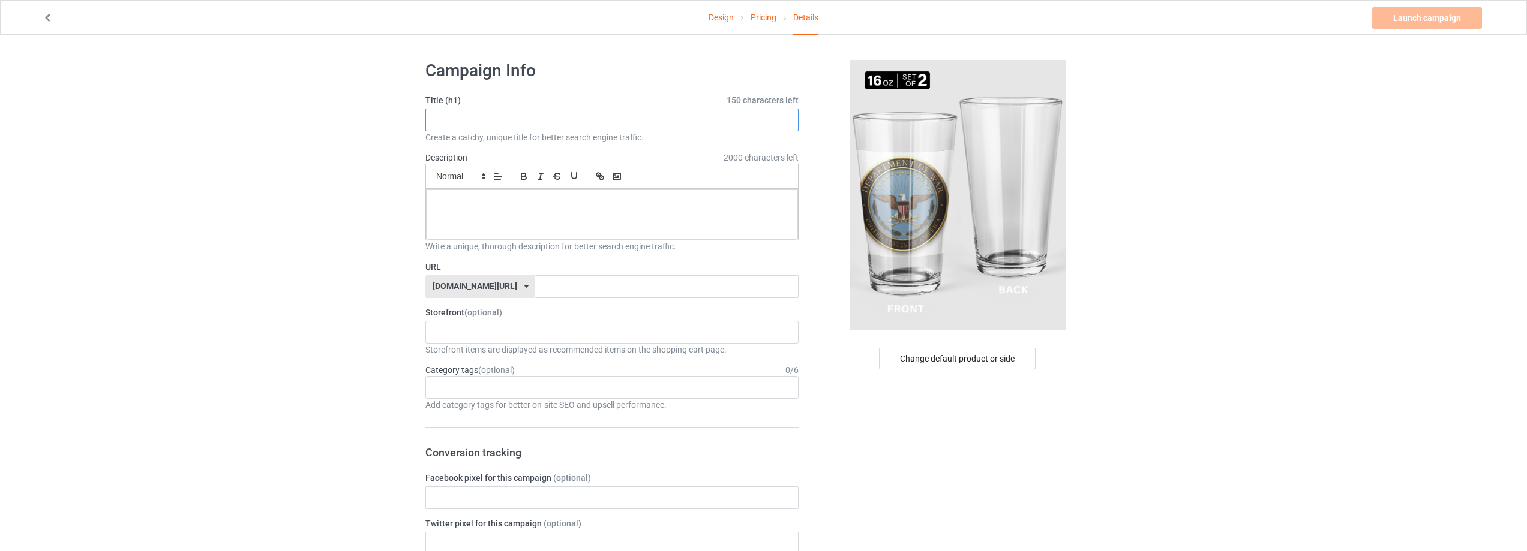
click at [519, 112] on input "text" at bounding box center [611, 120] width 373 height 23
click at [469, 198] on p at bounding box center [612, 202] width 353 height 11
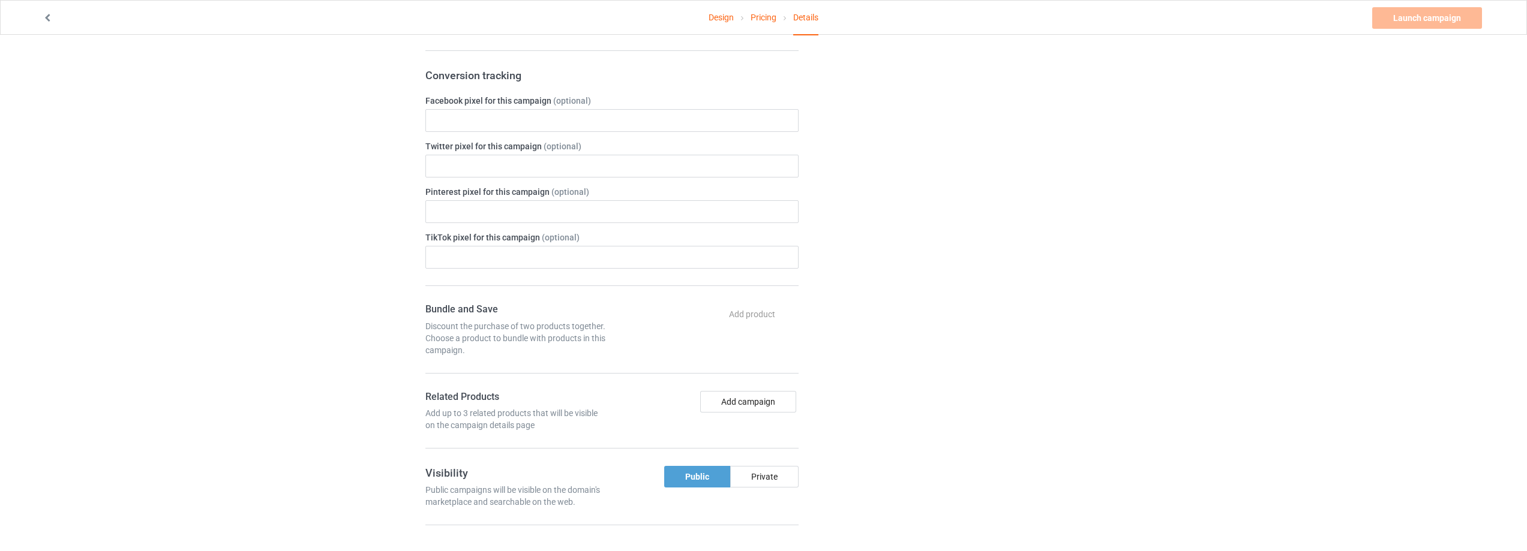
scroll to position [420, 0]
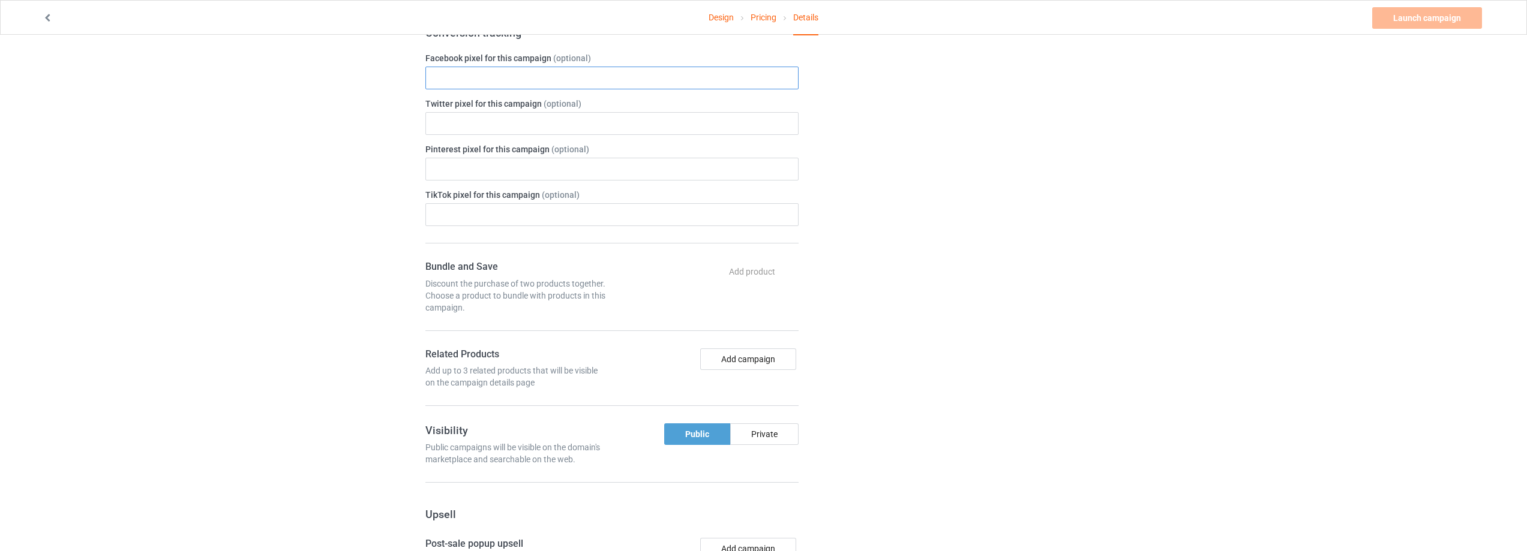
click at [486, 75] on input "text" at bounding box center [611, 78] width 373 height 23
click at [464, 121] on input "text" at bounding box center [611, 123] width 373 height 23
click at [463, 170] on input "text" at bounding box center [611, 169] width 373 height 23
click at [466, 227] on form "Title (h1) 150 characters left Create a catchy, unique title for better search …" at bounding box center [611, 218] width 373 height 1088
click at [464, 217] on input "text" at bounding box center [611, 214] width 373 height 23
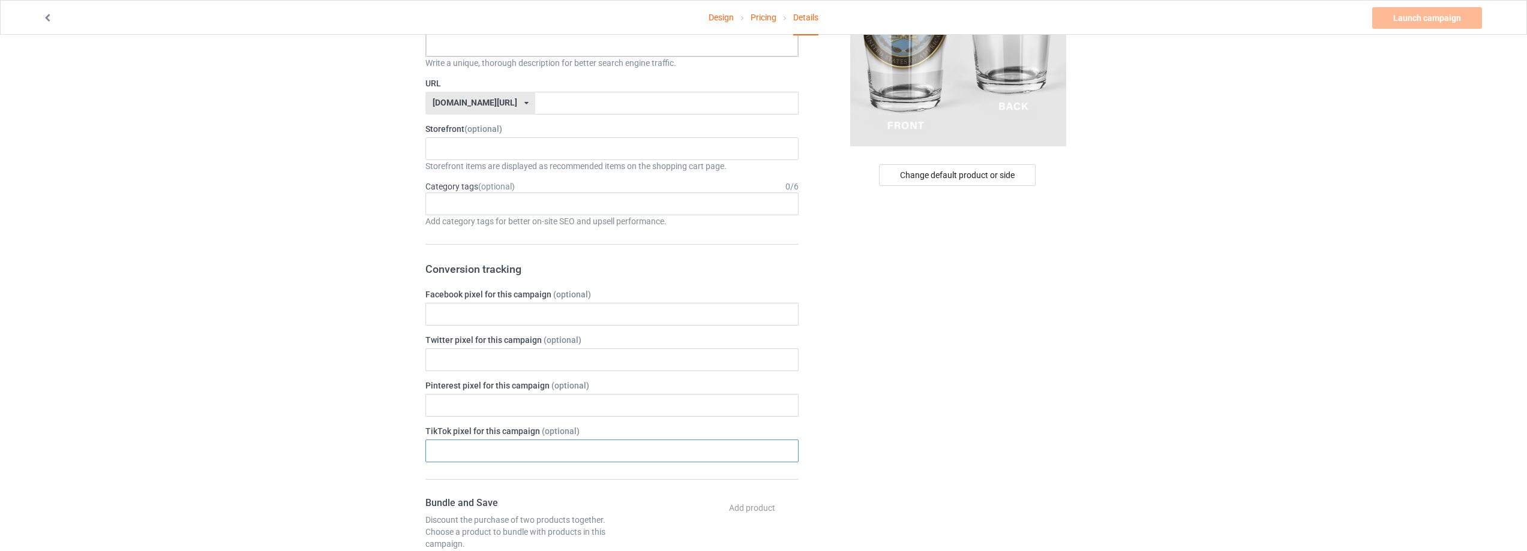
scroll to position [0, 0]
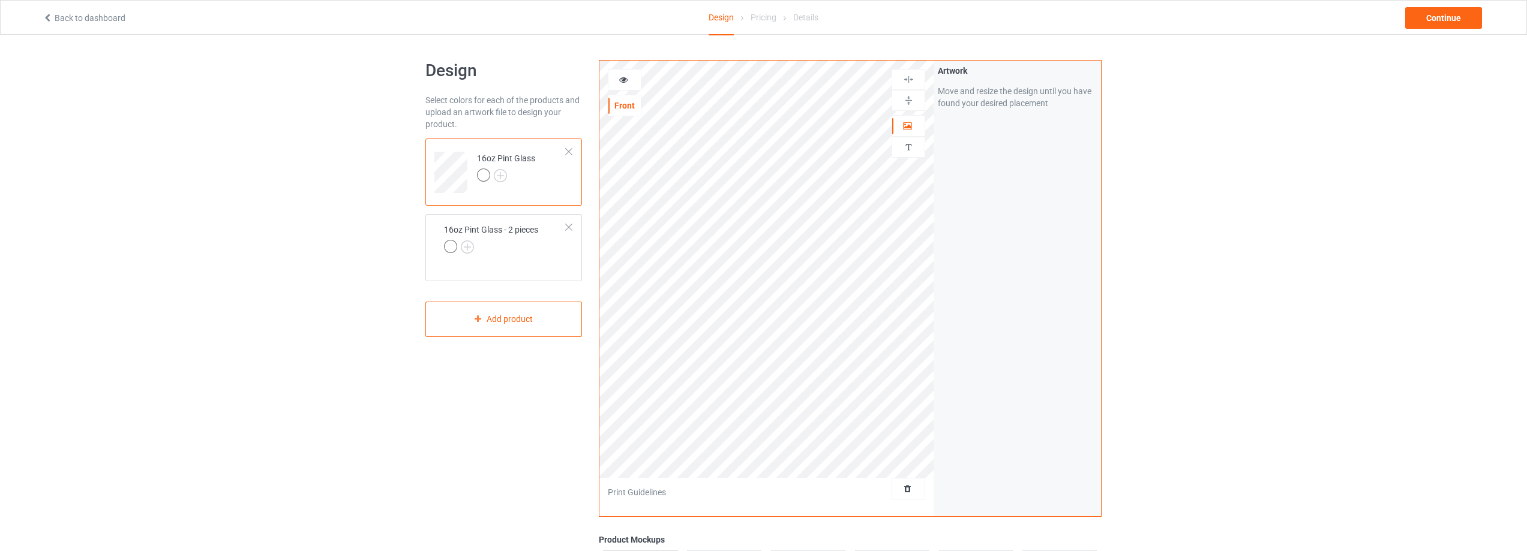
click at [507, 344] on div "Design Select colors for each of the products and upload an artwork file to des…" at bounding box center [503, 406] width 173 height 709
click at [517, 332] on div "Add product" at bounding box center [503, 319] width 157 height 35
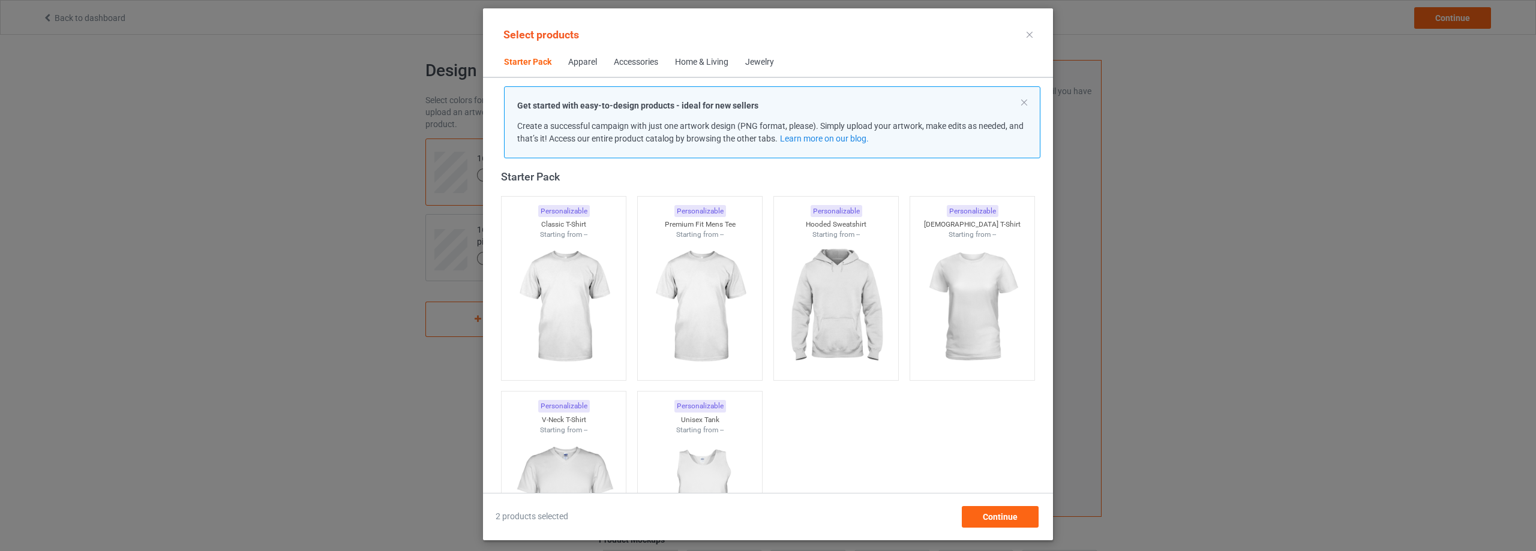
click at [577, 59] on div "Apparel" at bounding box center [582, 62] width 29 height 12
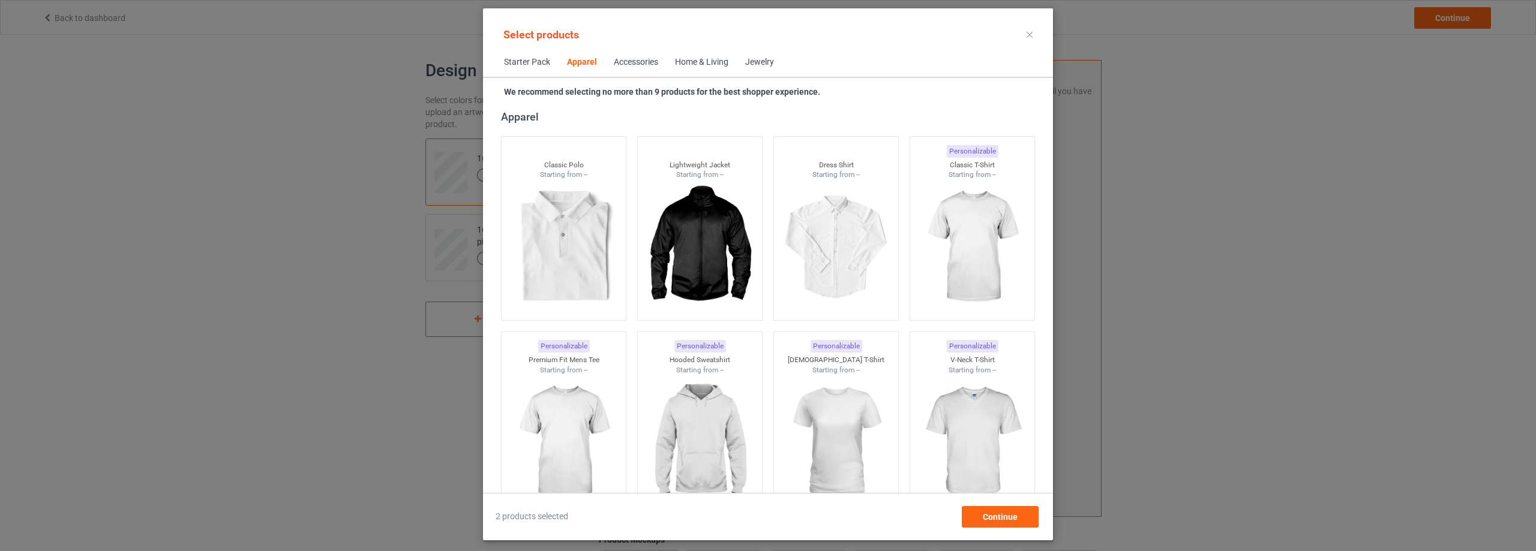
click at [709, 62] on div "Home & Living" at bounding box center [701, 62] width 53 height 12
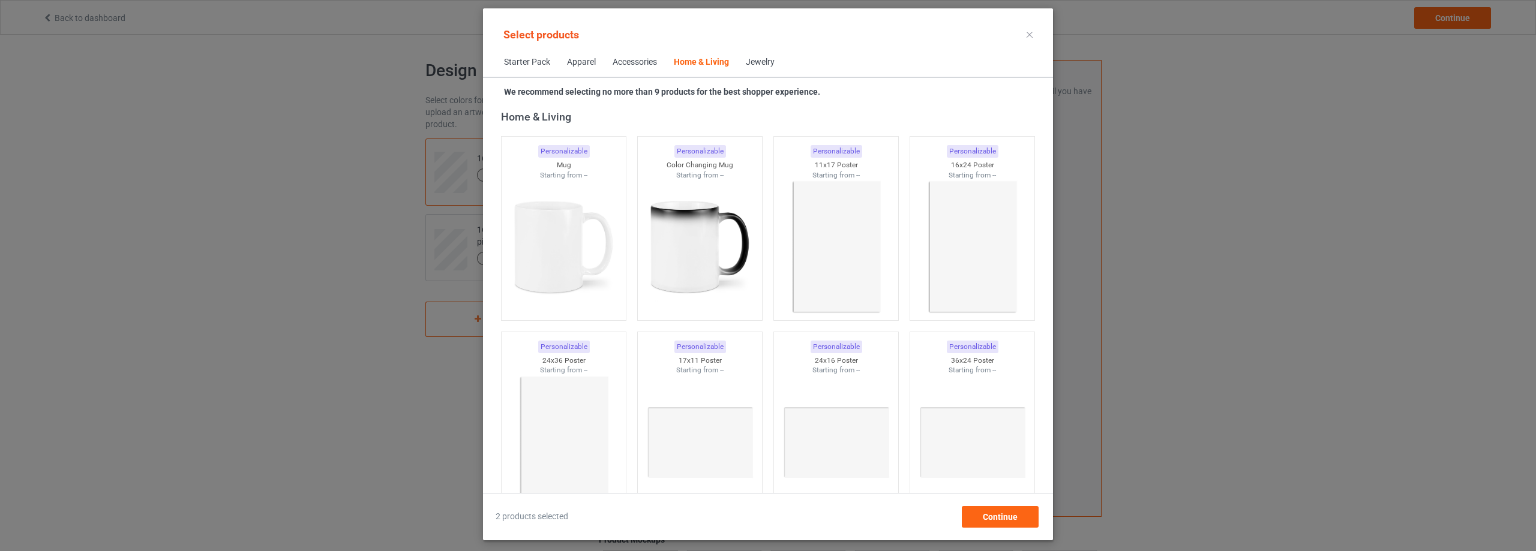
click at [626, 63] on div "Accessories" at bounding box center [635, 62] width 44 height 12
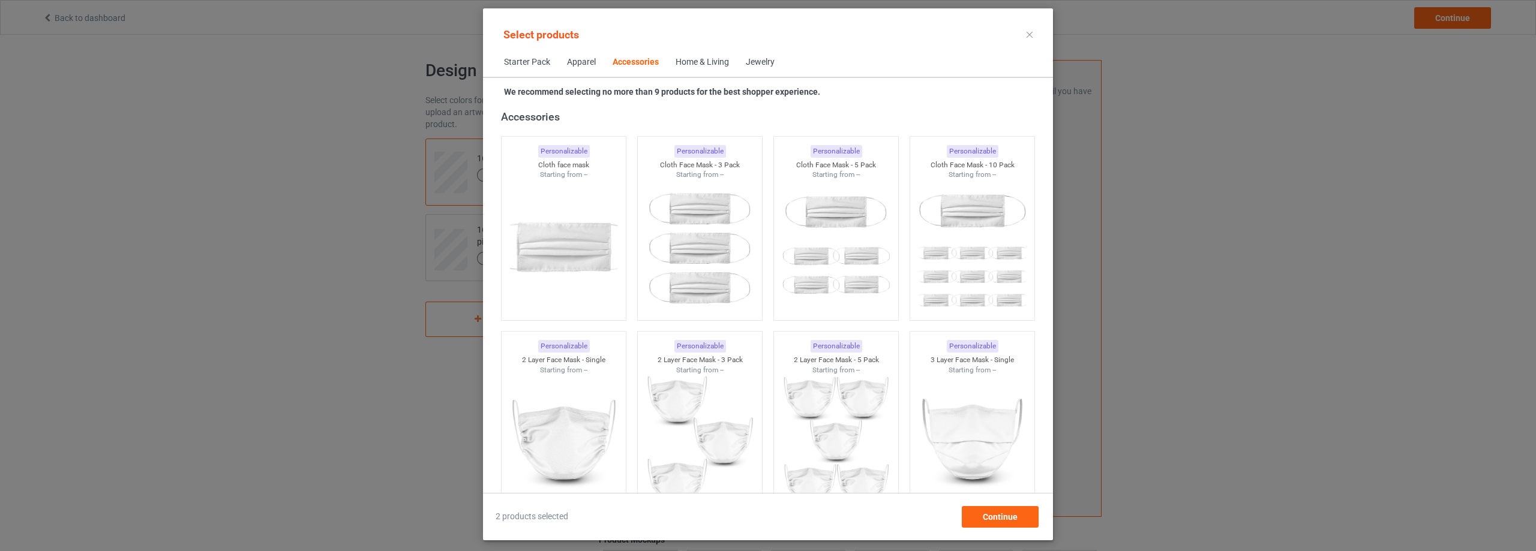
click at [706, 62] on div "Home & Living" at bounding box center [702, 62] width 53 height 12
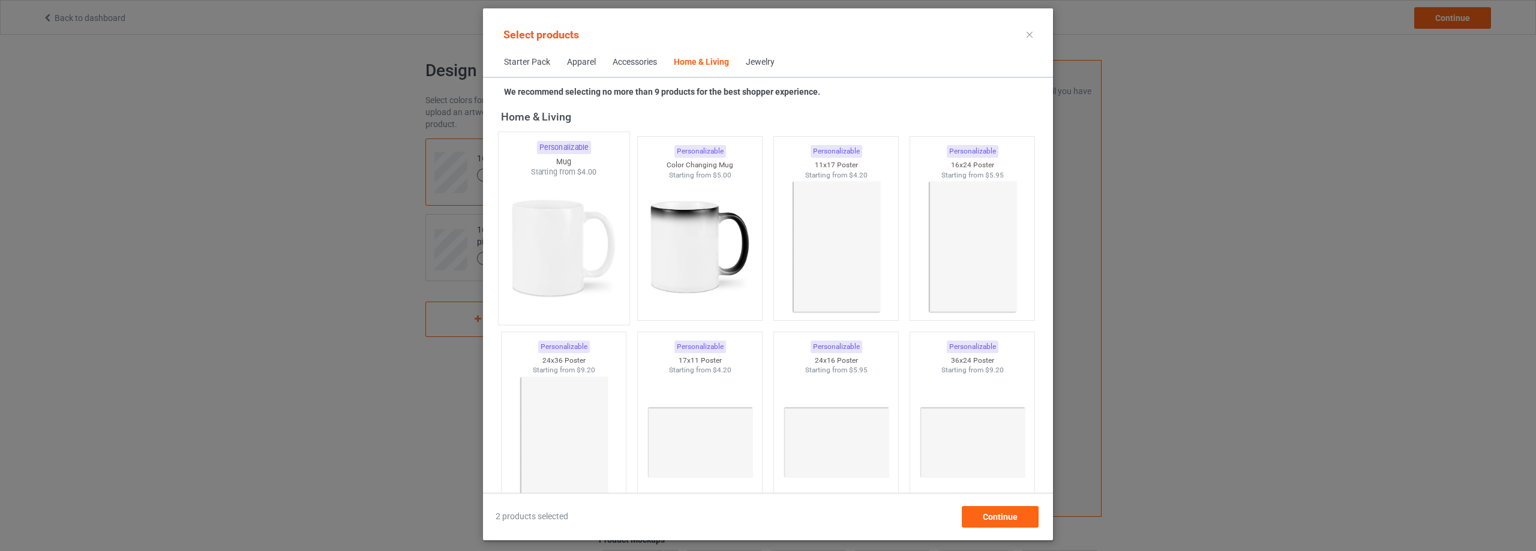
click at [550, 241] on img at bounding box center [563, 248] width 113 height 141
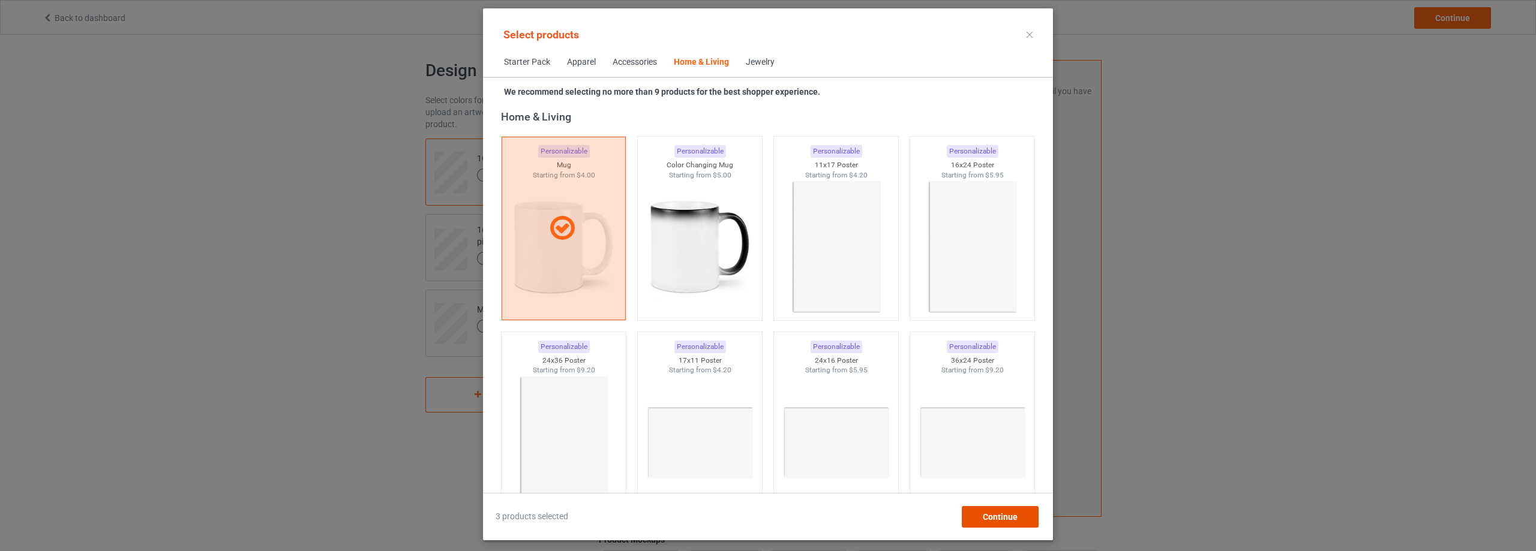
click at [1004, 520] on span "Continue" at bounding box center [1000, 517] width 35 height 10
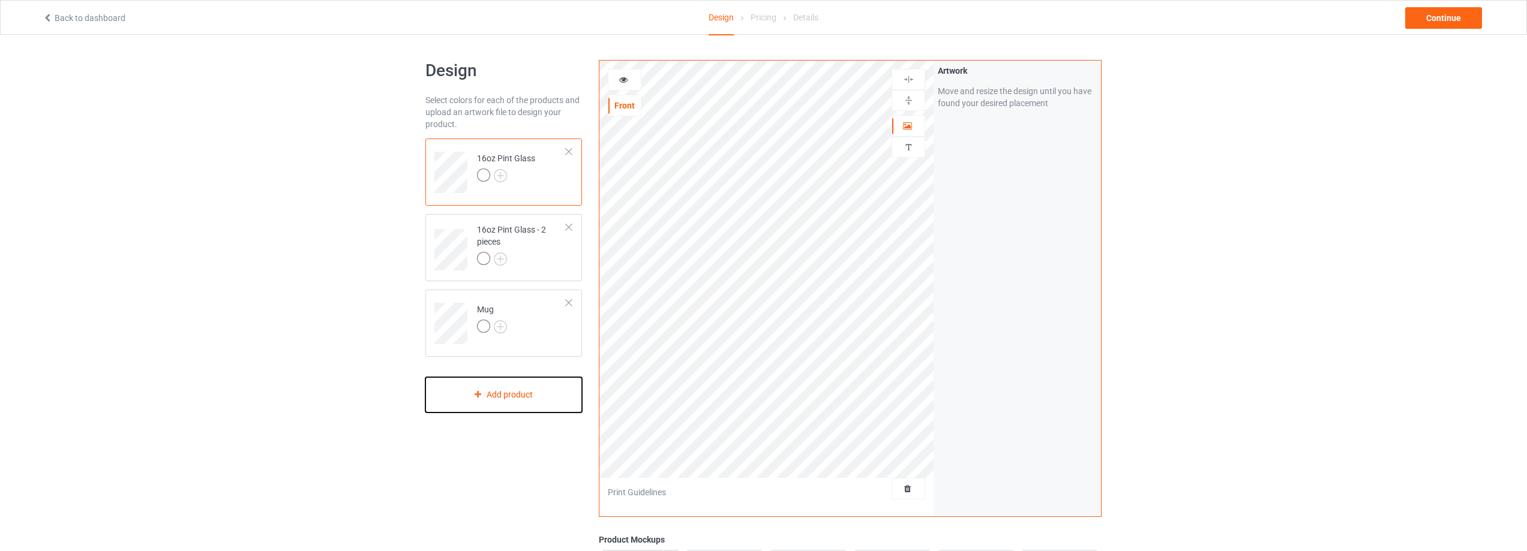
click at [491, 390] on div "Add product" at bounding box center [503, 394] width 157 height 35
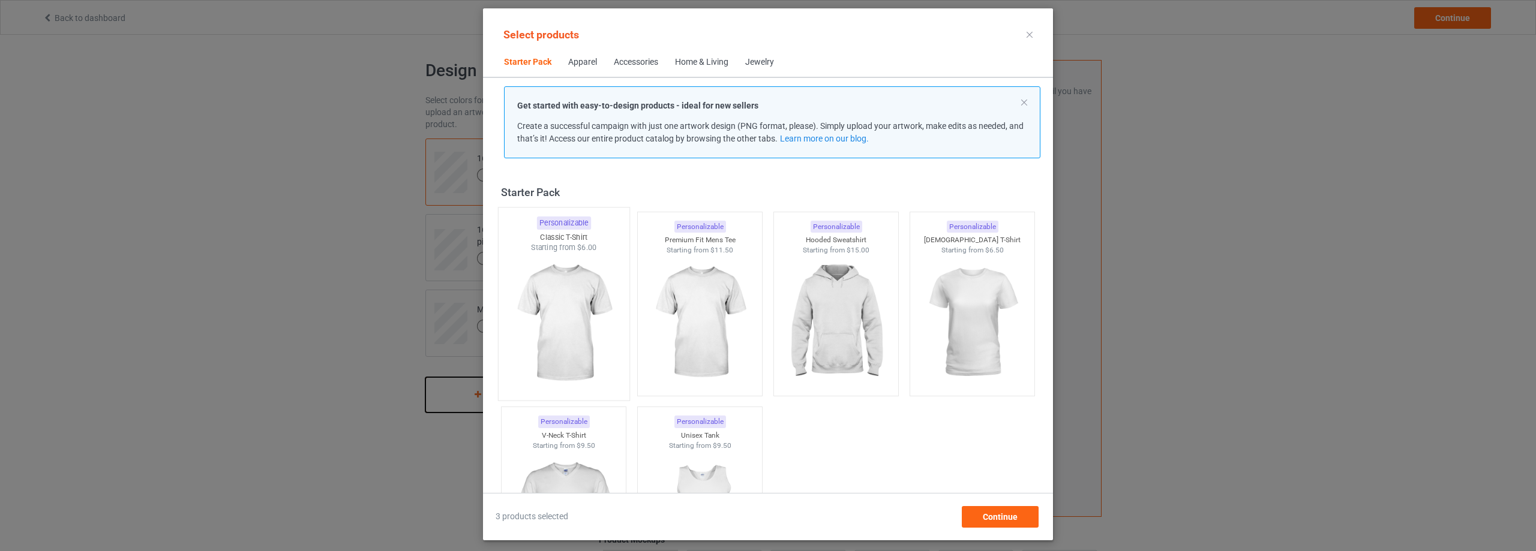
scroll to position [16, 0]
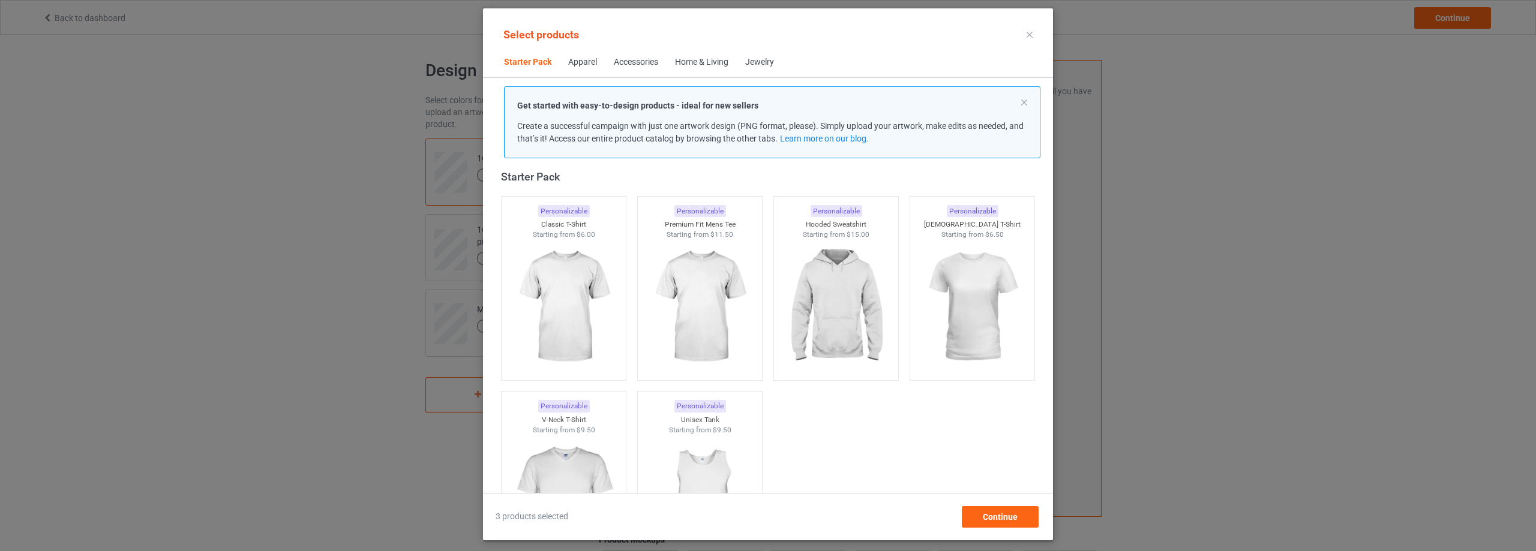
click at [626, 64] on div "Accessories" at bounding box center [636, 62] width 44 height 12
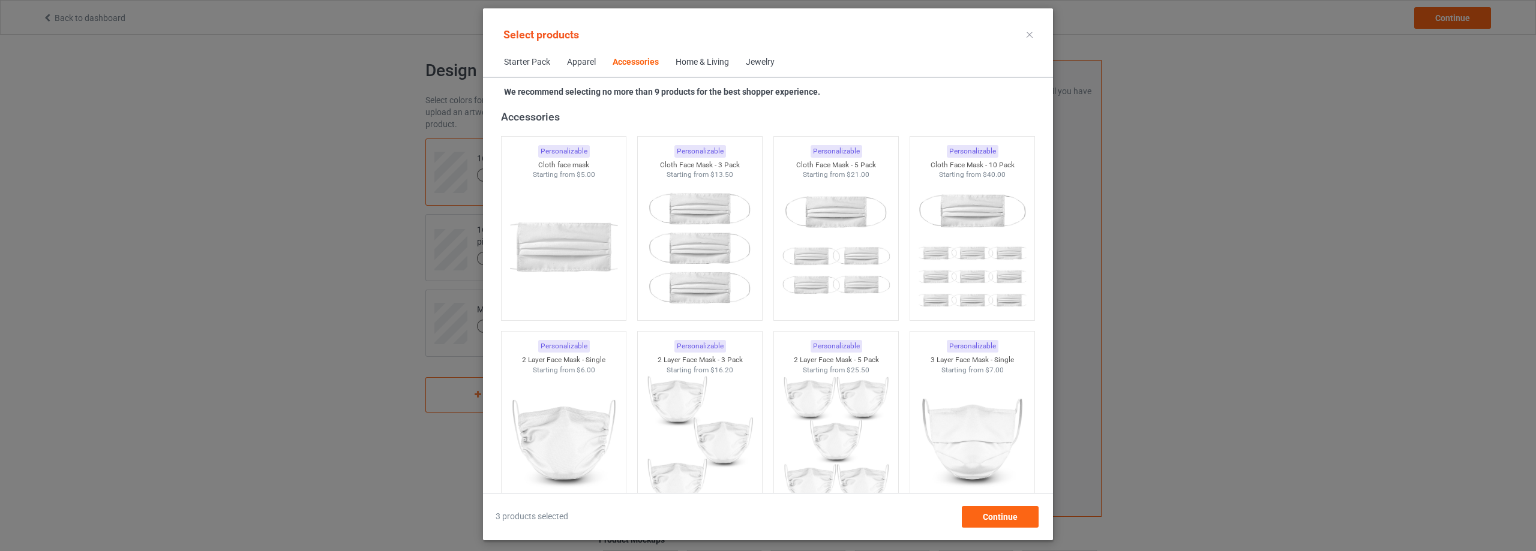
click at [707, 64] on div "Home & Living" at bounding box center [702, 62] width 53 height 12
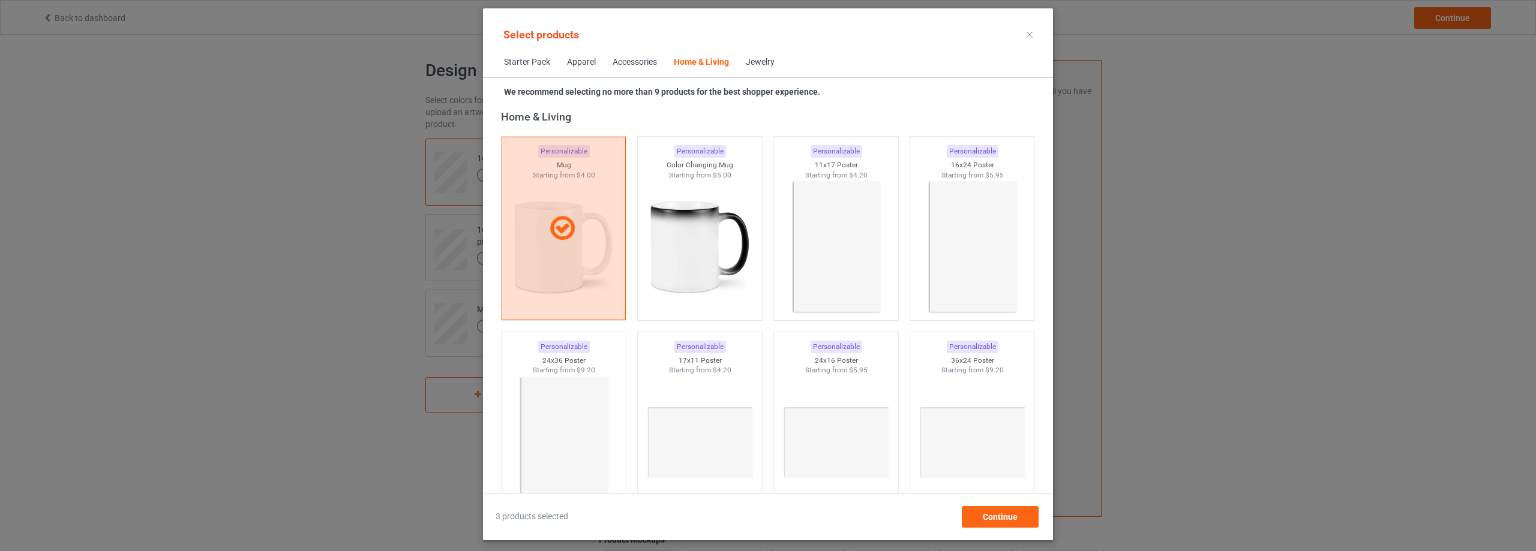
click at [581, 55] on span "Apparel" at bounding box center [582, 62] width 46 height 29
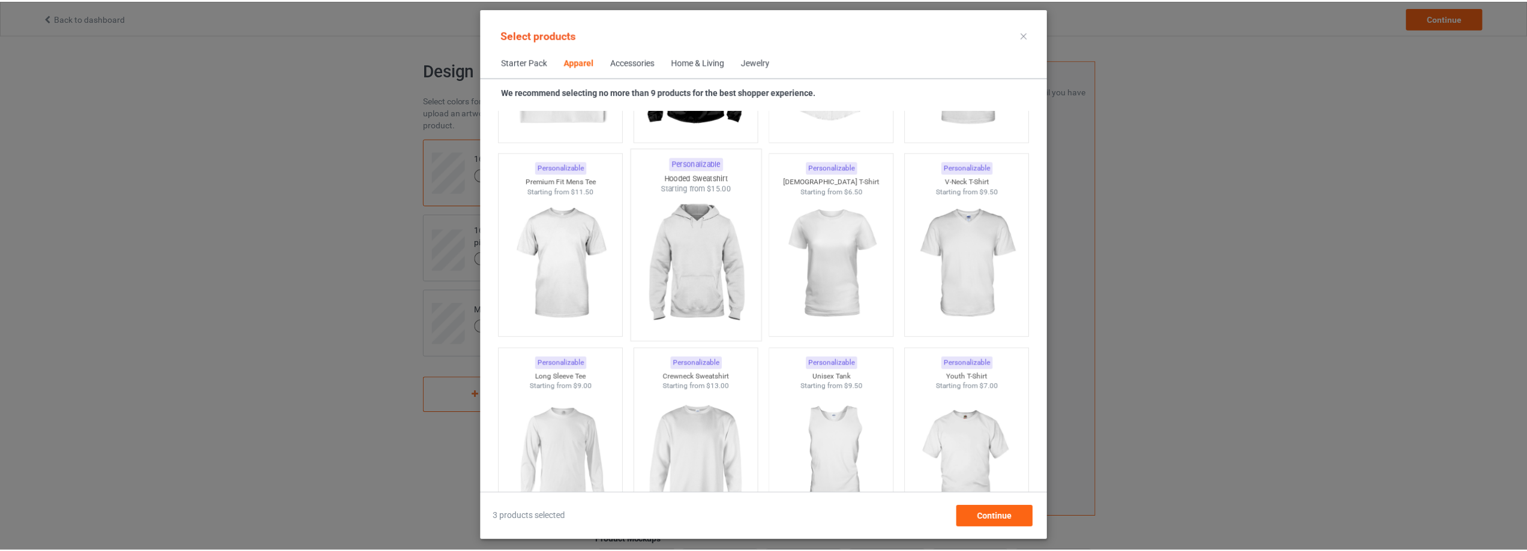
scroll to position [627, 0]
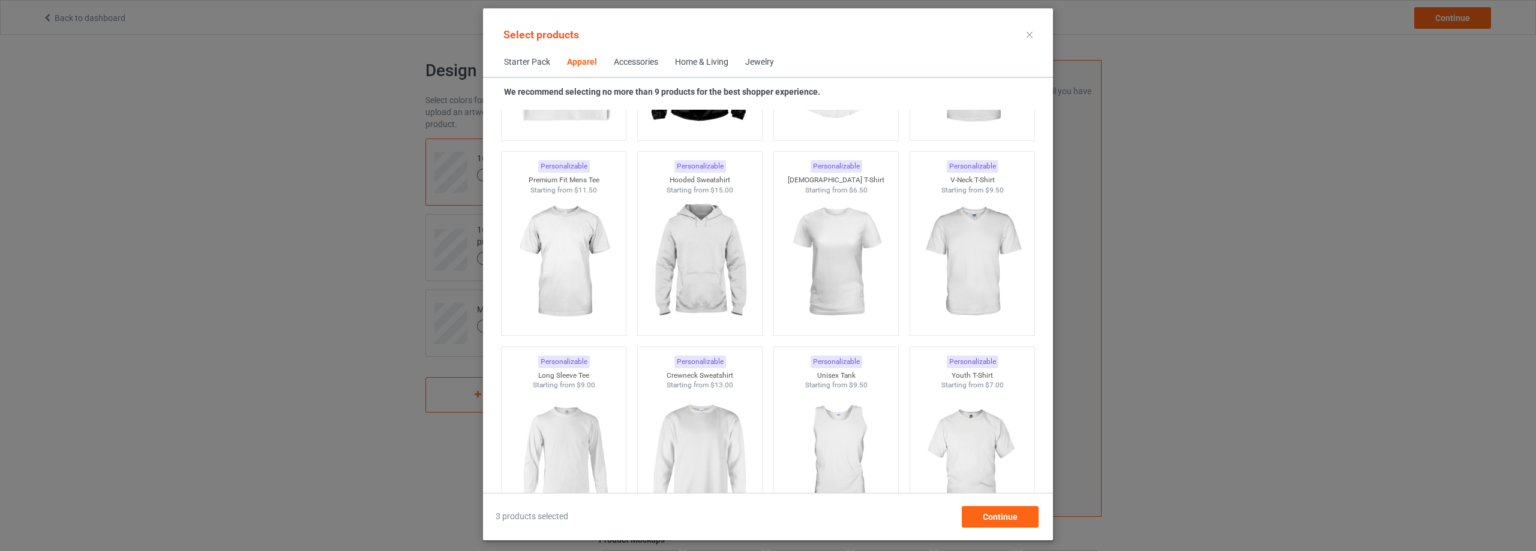
click at [1030, 34] on icon at bounding box center [1030, 35] width 6 height 6
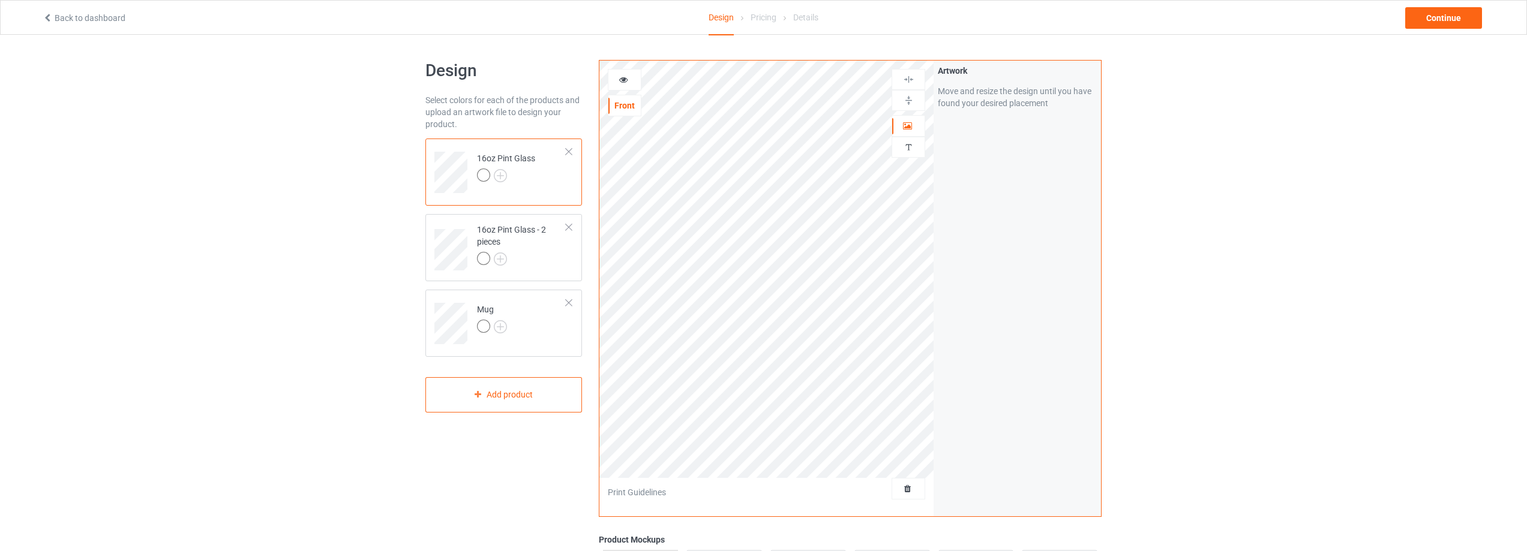
click at [63, 13] on link "Back to dashboard" at bounding box center [84, 18] width 83 height 10
